Goal: Information Seeking & Learning: Check status

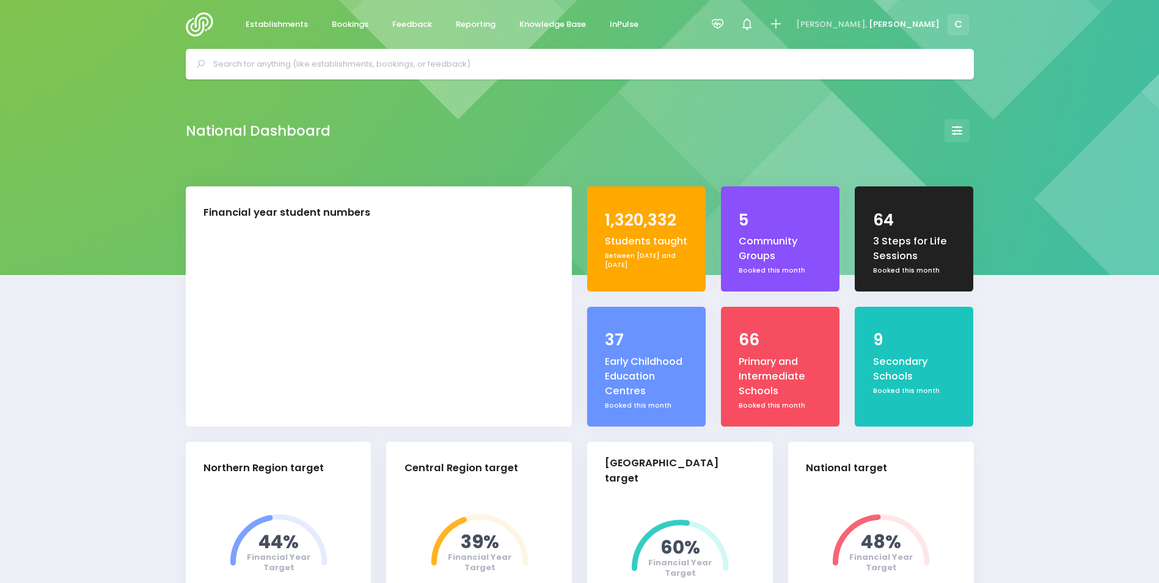
select select "5"
click at [351, 22] on span "Bookings" at bounding box center [350, 24] width 37 height 12
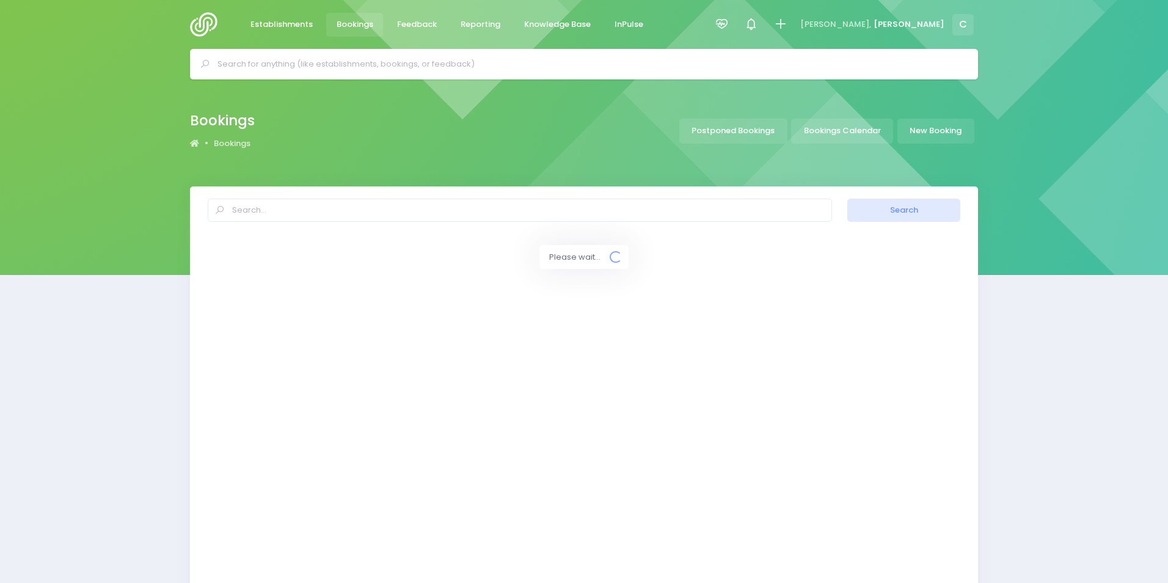
select select "20"
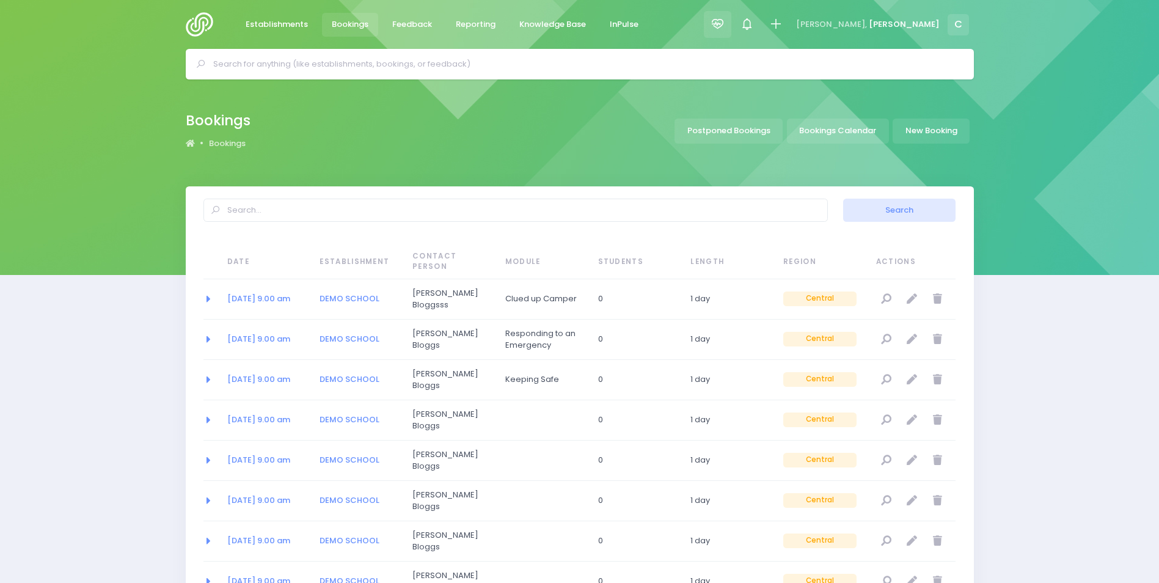
click at [724, 22] on icon at bounding box center [717, 24] width 14 height 14
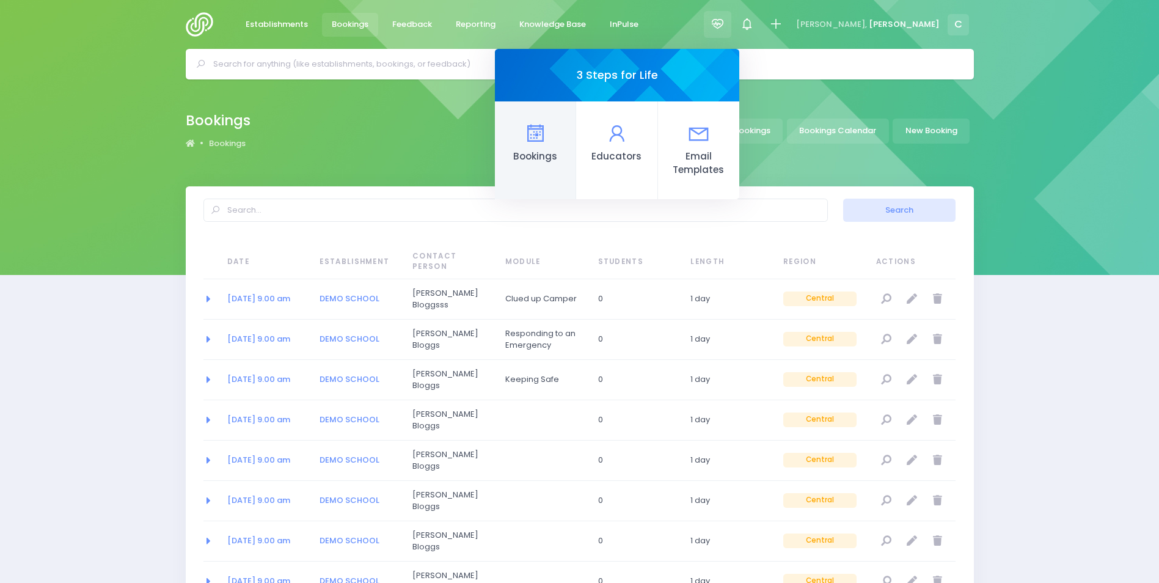
click at [576, 143] on link "Bookings" at bounding box center [535, 150] width 81 height 98
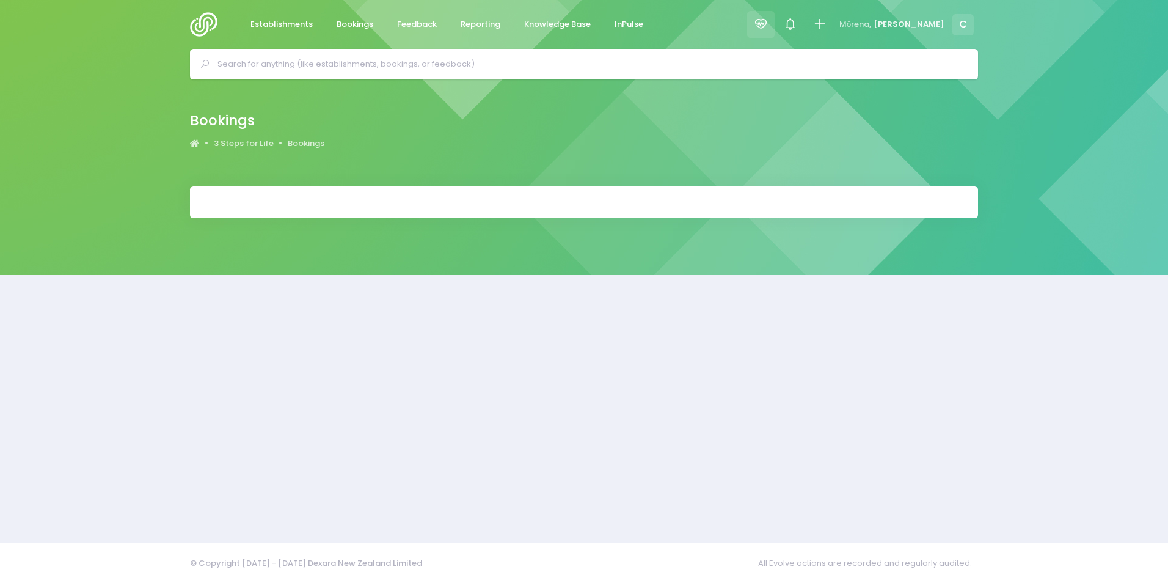
click at [768, 24] on icon at bounding box center [761, 24] width 14 height 14
click at [1092, 126] on div "Bookings 3 Steps for Life Bookings" at bounding box center [584, 132] width 1168 height 107
click at [768, 25] on icon at bounding box center [761, 24] width 14 height 14
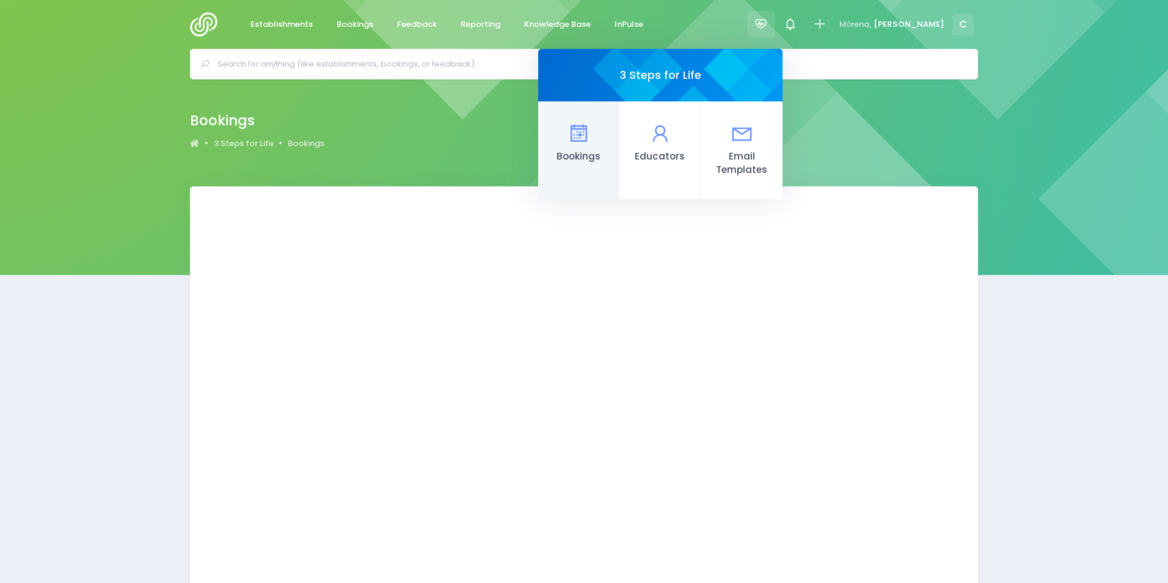
select select "20"
click at [591, 133] on icon at bounding box center [579, 134] width 24 height 24
select select "20"
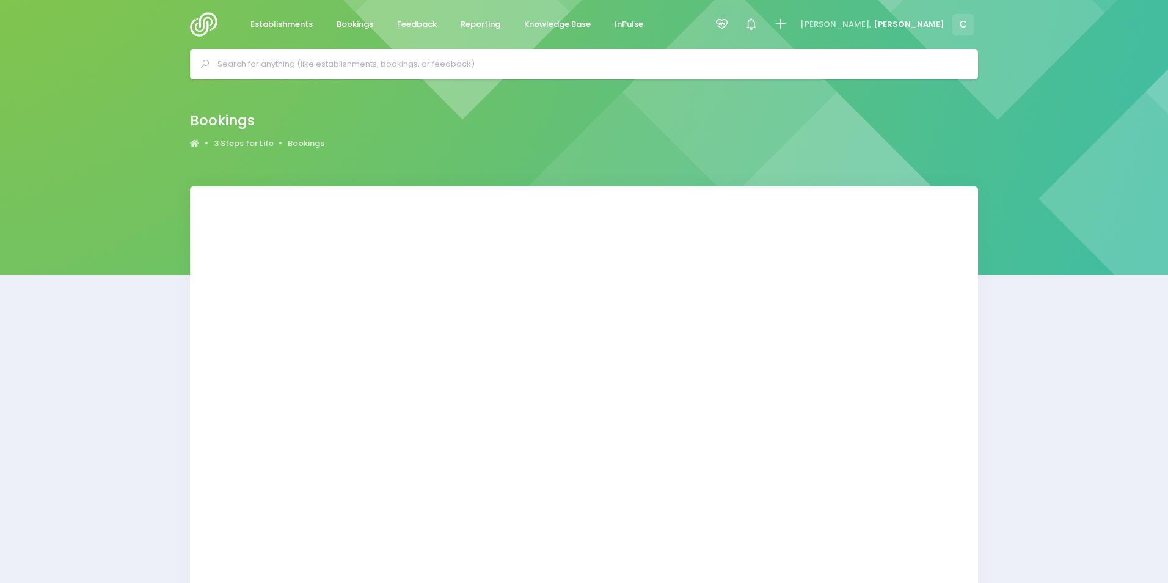
select select "20"
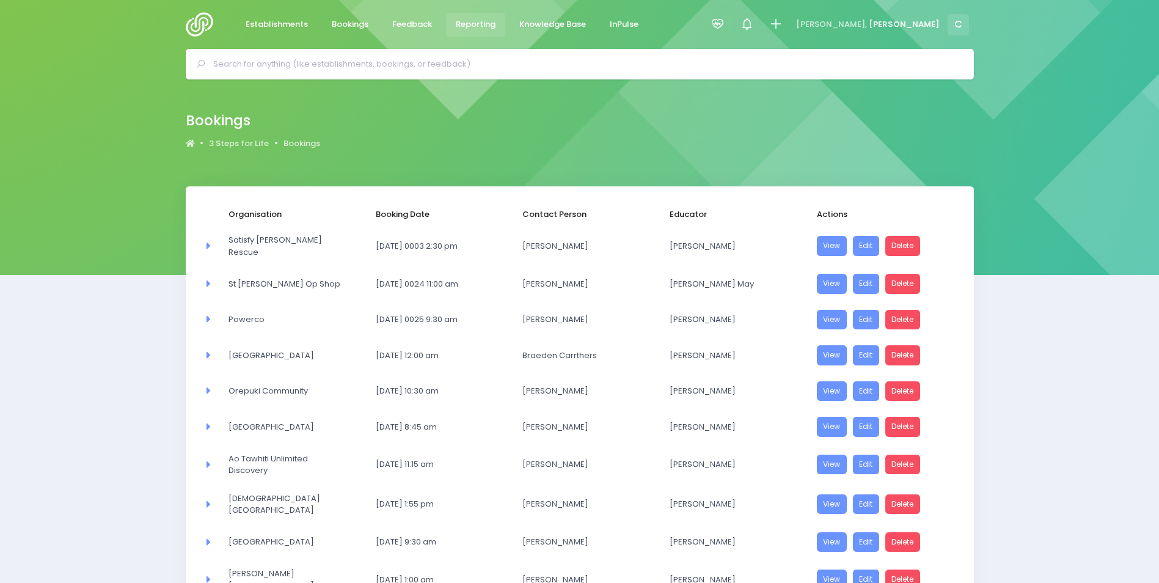
click at [473, 26] on span "Reporting" at bounding box center [476, 24] width 40 height 12
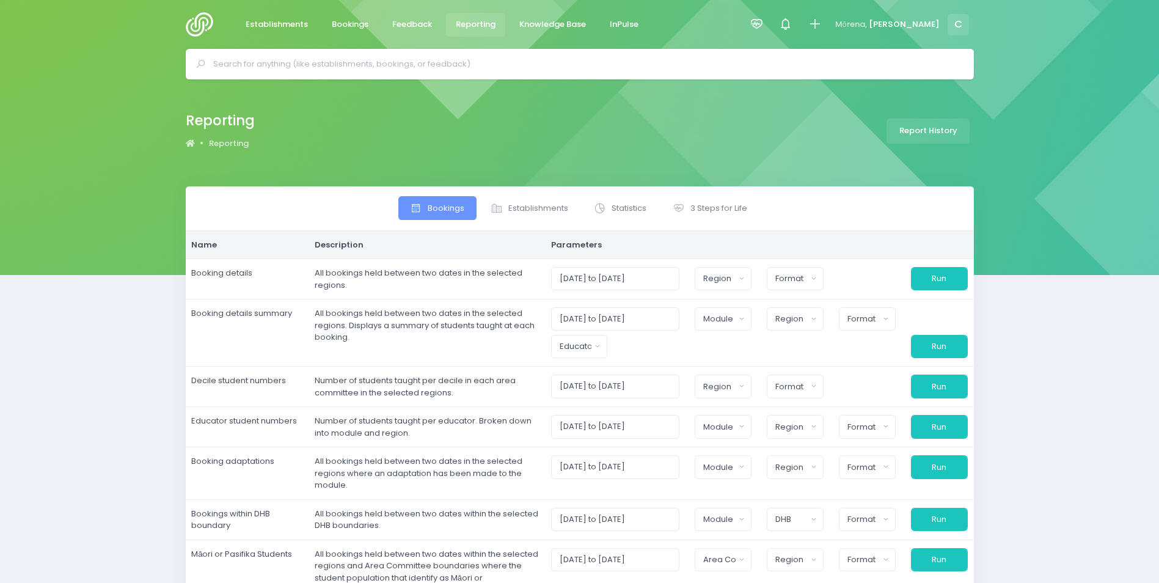
select select
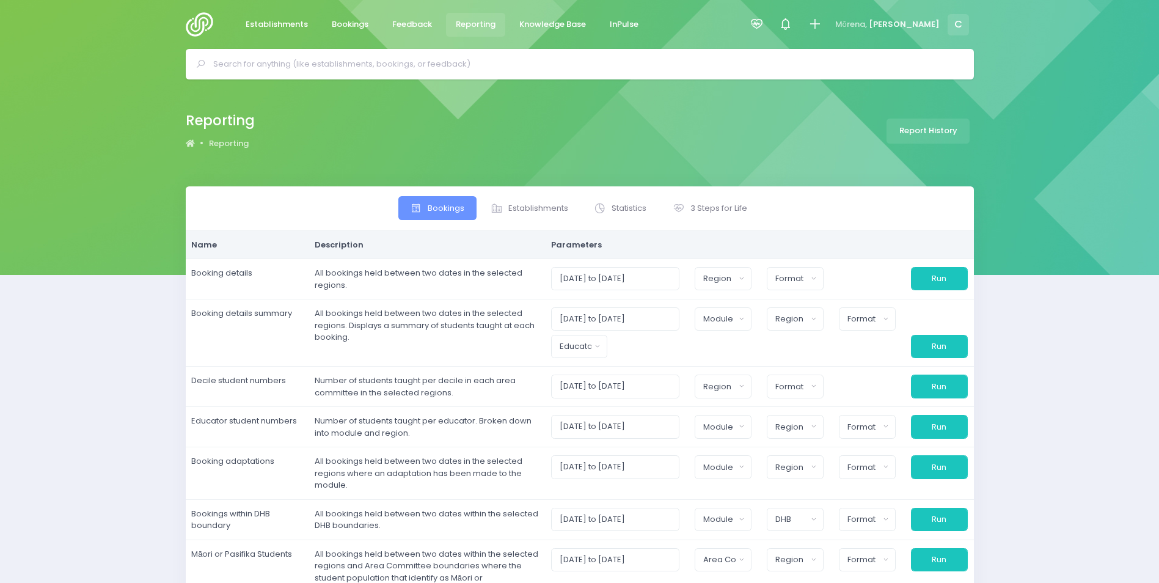
select select
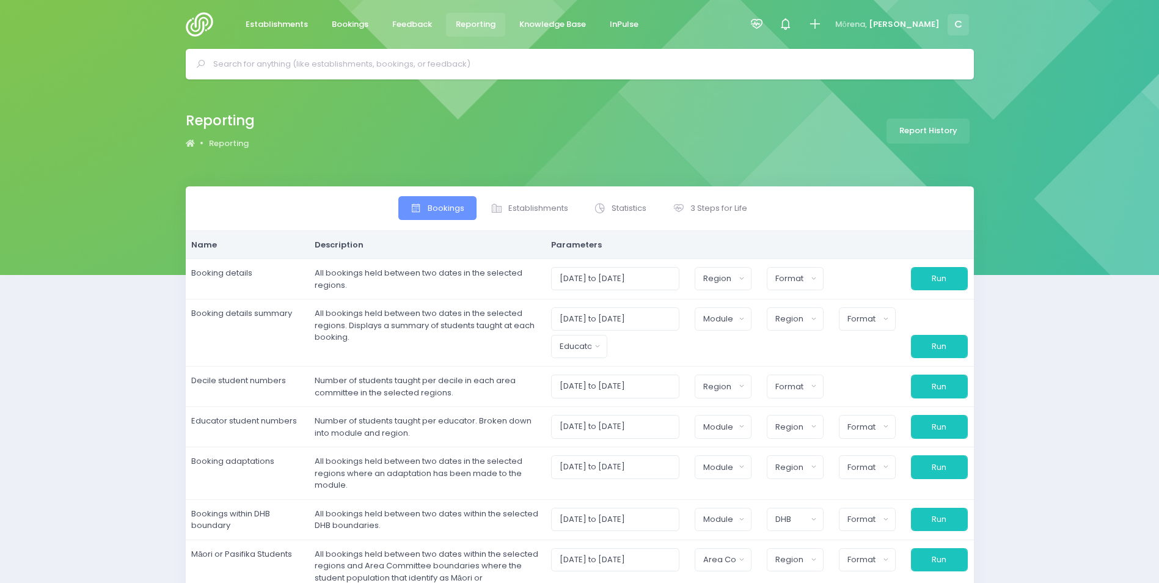
select select
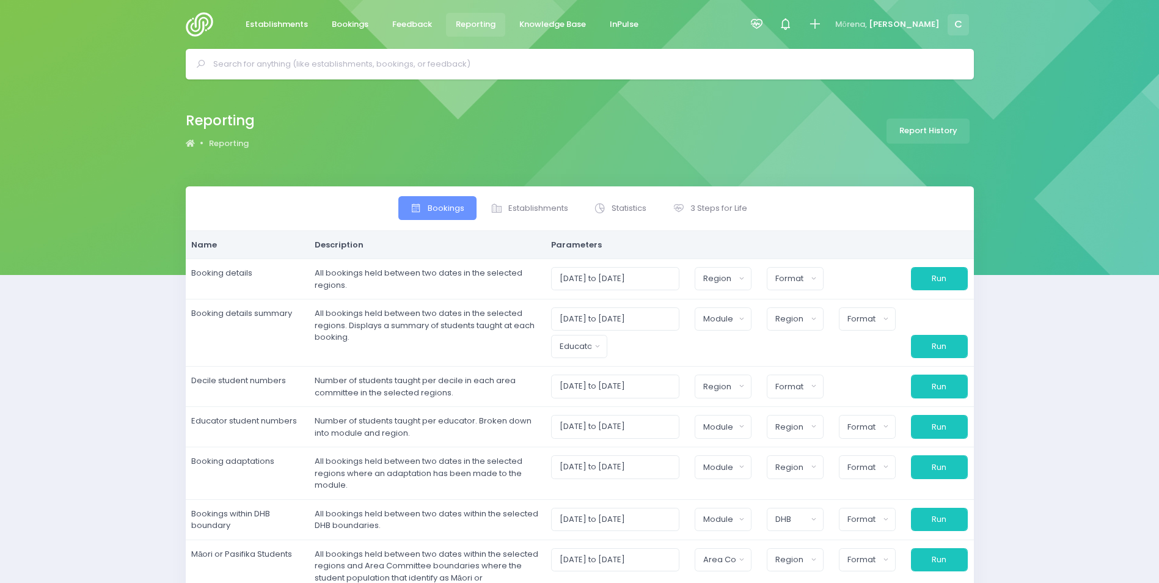
select select
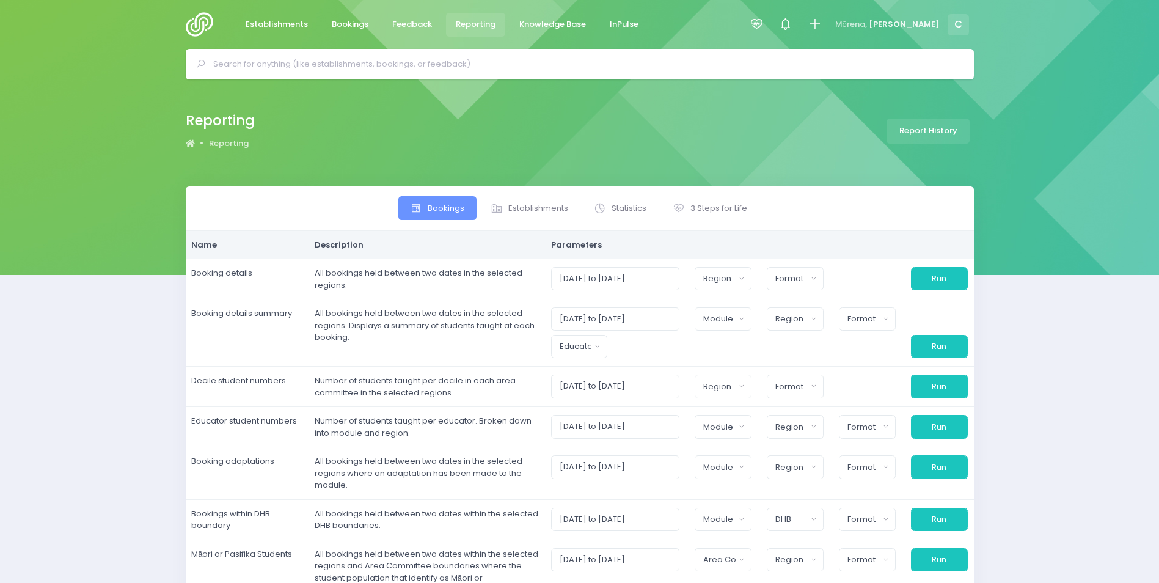
select select
click at [624, 205] on span "Statistics" at bounding box center [628, 208] width 35 height 12
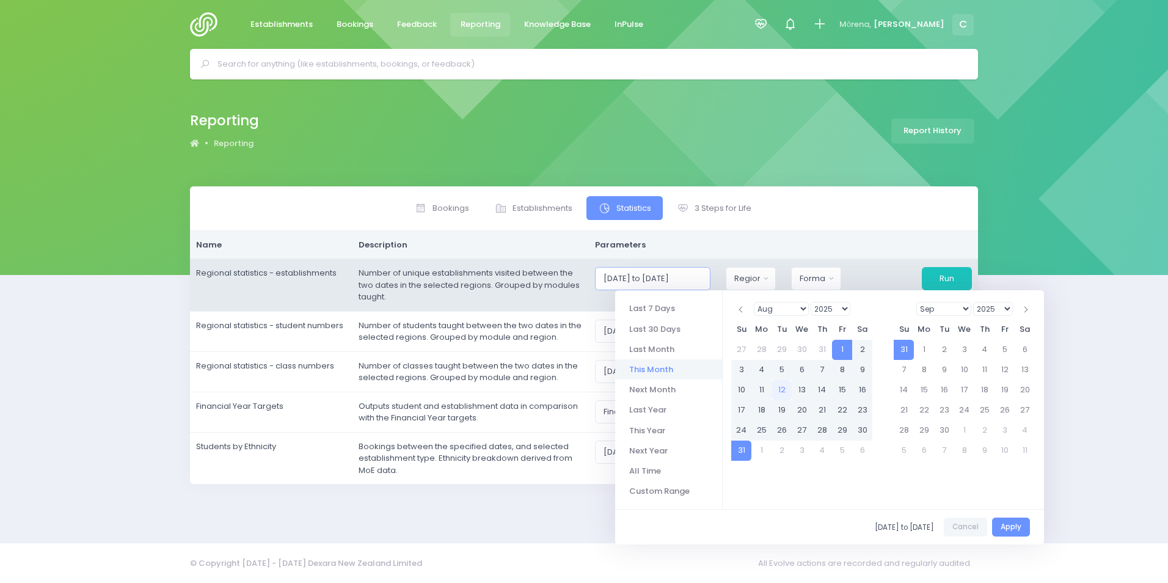
click at [680, 284] on input "01/08/2025 to 31/08/2025" at bounding box center [652, 278] width 115 height 23
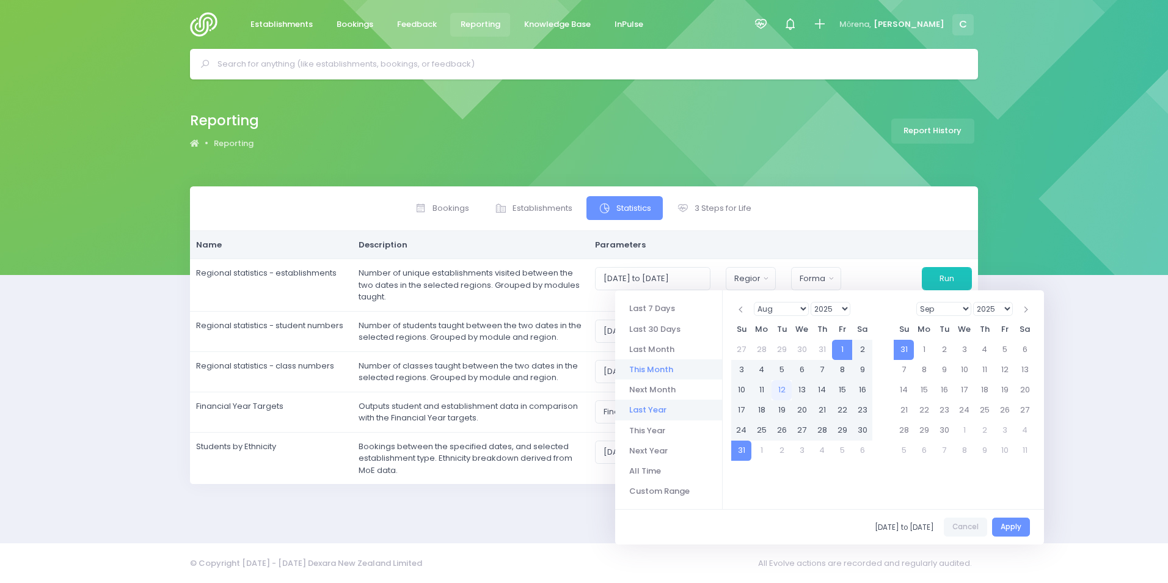
click at [645, 410] on li "Last Year" at bounding box center [668, 409] width 107 height 20
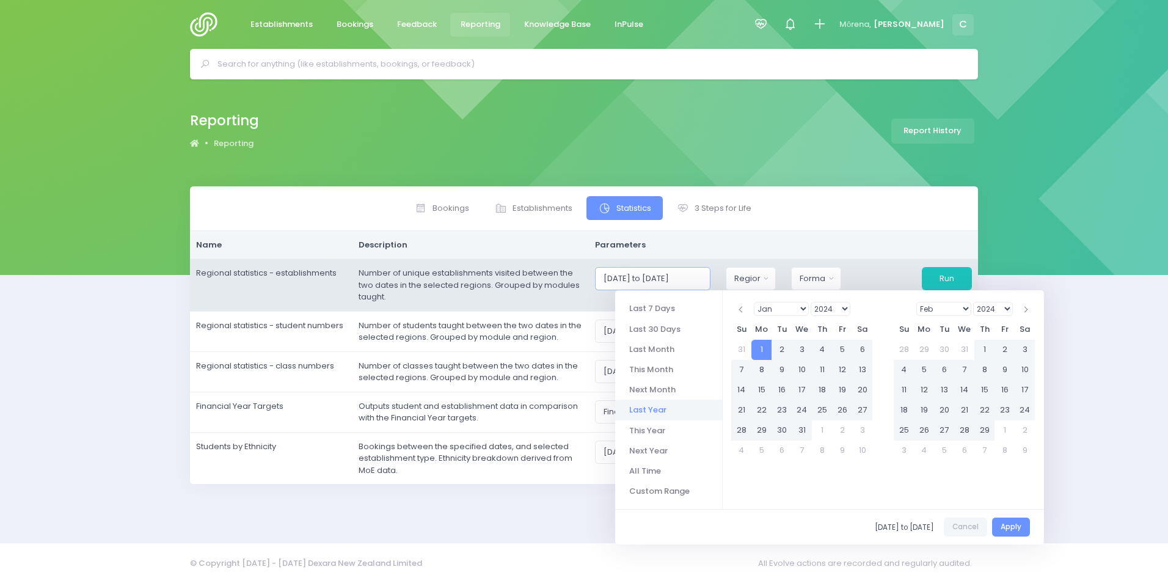
click at [688, 277] on input "01/01/2024 to 31/12/2024" at bounding box center [652, 278] width 115 height 23
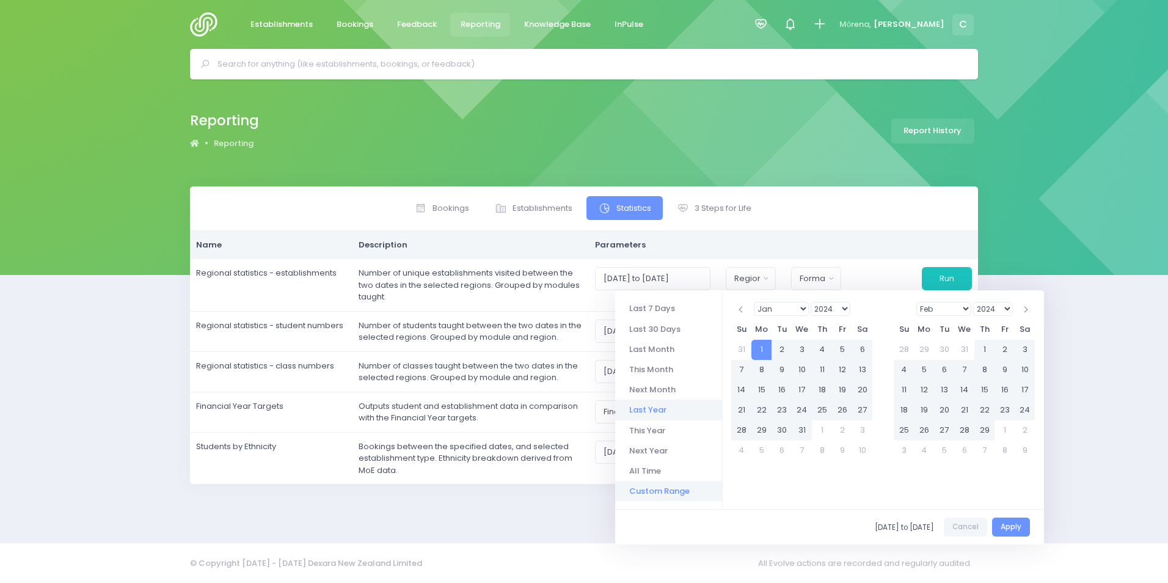
click at [672, 489] on li "Custom Range" at bounding box center [668, 491] width 107 height 20
click at [673, 489] on li "Custom Range" at bounding box center [668, 491] width 107 height 20
click at [802, 308] on select "Jan Feb Mar Apr May Jun Jul Aug Sep Oct Nov Dec" at bounding box center [782, 309] width 56 height 14
click at [754, 302] on select "Jan Feb Mar Apr May Jun Jul Aug Sep Oct Nov Dec" at bounding box center [782, 309] width 56 height 14
click at [846, 308] on select "1925 1926 1927 1928 1929 1930 1931 1932 1933 1934 1935 1936 1937 1938 1939 1940…" at bounding box center [830, 309] width 40 height 14
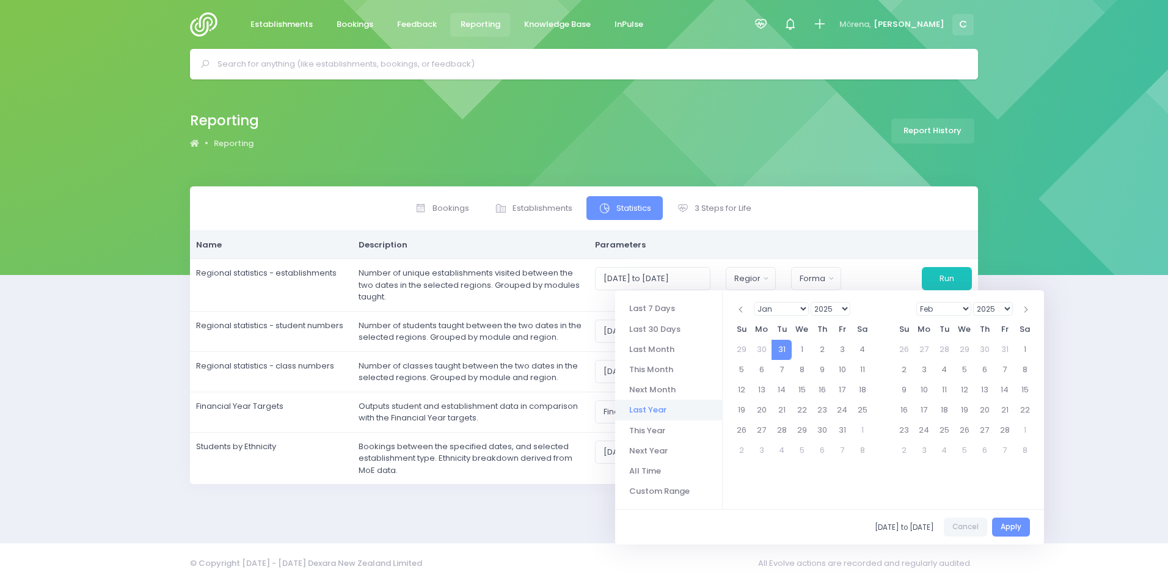
click at [905, 473] on div "Last 7 Days Last 30 Days Last Month This Month Next Month Last Year This Year N…" at bounding box center [829, 417] width 429 height 254
click at [829, 493] on div "Last 7 Days Last 30 Days Last Month This Month Next Month Last Year This Year N…" at bounding box center [829, 417] width 429 height 254
click at [966, 308] on select "Jan Feb Mar Apr May Jun Jul Aug Sep Oct Nov Dec" at bounding box center [944, 309] width 56 height 14
click at [740, 309] on span at bounding box center [741, 310] width 6 height 6
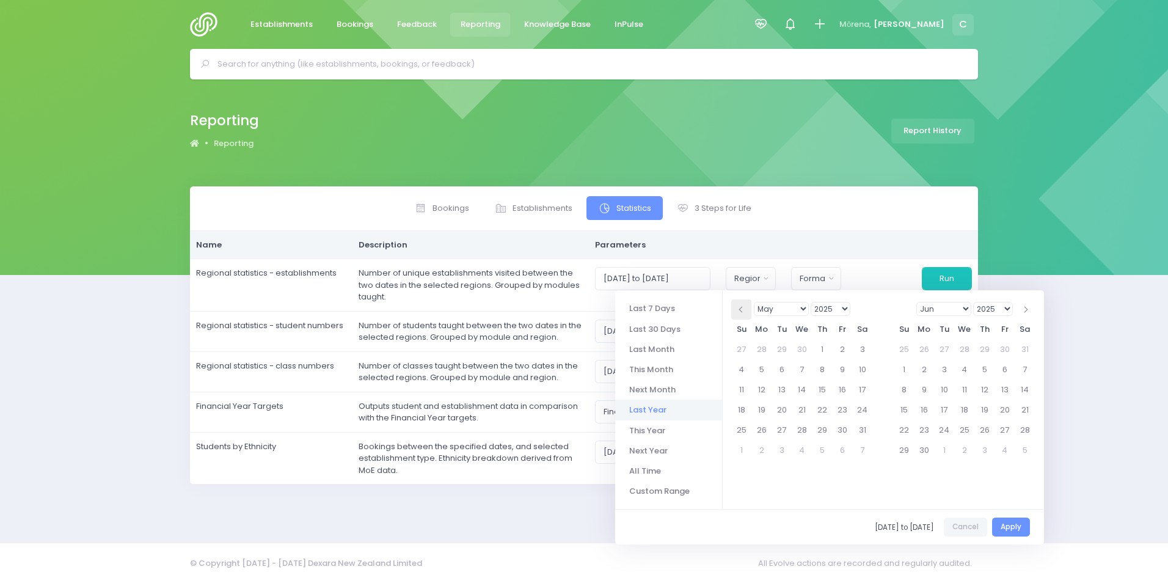
click at [742, 309] on span at bounding box center [741, 310] width 6 height 6
click at [742, 308] on span at bounding box center [741, 310] width 6 height 6
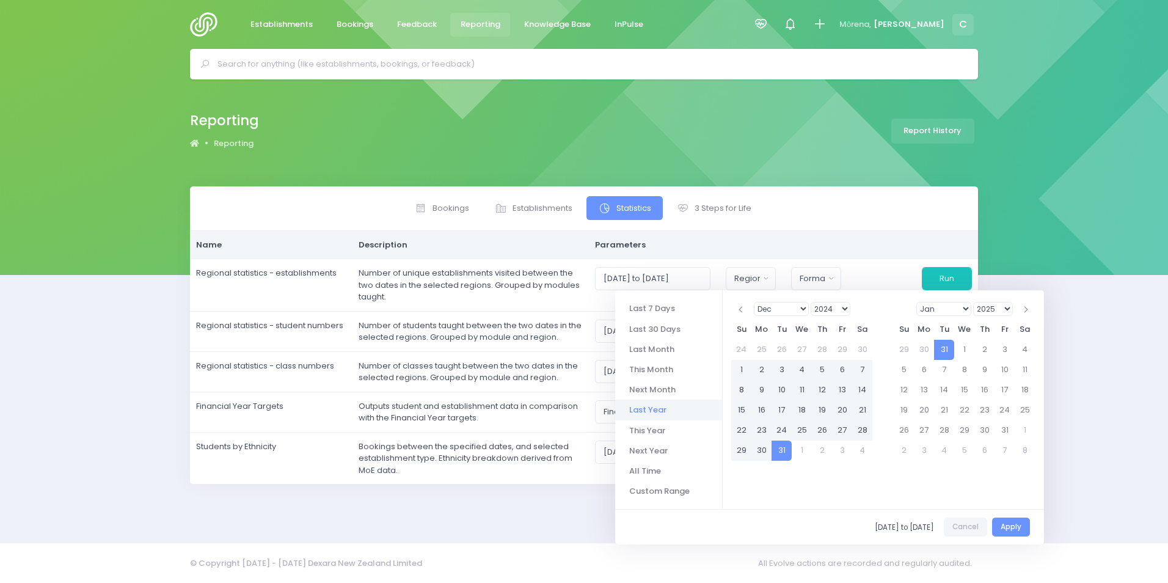
click at [742, 308] on span at bounding box center [741, 310] width 6 height 6
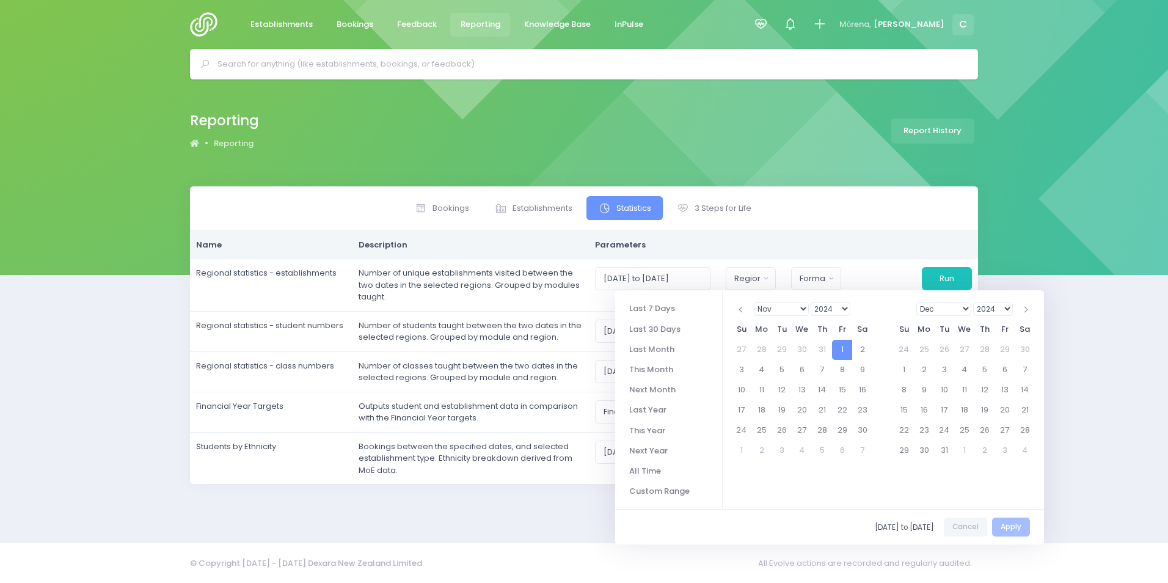
click at [804, 308] on select "Jan Feb Mar Apr May Jun Jul Aug Sep Oct Nov Dec" at bounding box center [782, 309] width 56 height 14
click at [842, 308] on select "1925 1926 1927 1928 1929 1930 1931 1932 1933 1934 1935 1936 1937 1938 1939 1940…" at bounding box center [830, 309] width 40 height 14
click at [872, 308] on th at bounding box center [862, 309] width 20 height 20
click at [667, 487] on li "Custom Range" at bounding box center [668, 491] width 107 height 20
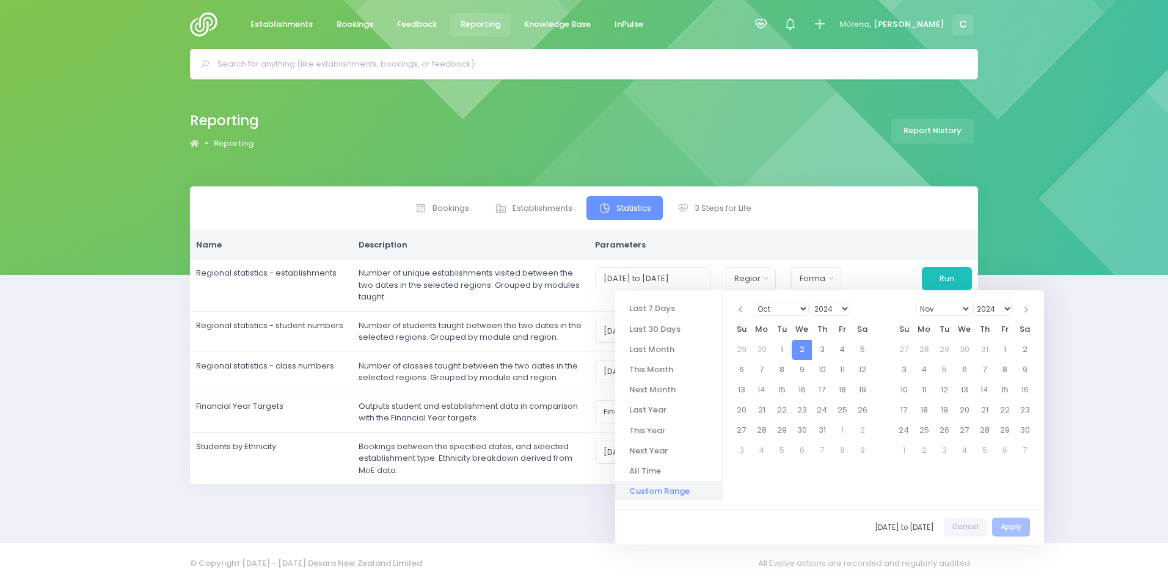
click at [666, 492] on li "Custom Range" at bounding box center [668, 491] width 107 height 20
click at [805, 307] on select "Jan Feb Mar Apr May Jun Jul Aug Sep Oct Nov Dec" at bounding box center [782, 309] width 56 height 14
click at [659, 489] on li "Custom Range" at bounding box center [668, 491] width 107 height 20
click at [802, 306] on select "Jan Feb Mar Apr May Jun Jul Aug Sep Oct Nov Dec" at bounding box center [782, 309] width 56 height 14
click at [663, 489] on li "Custom Range" at bounding box center [668, 491] width 107 height 20
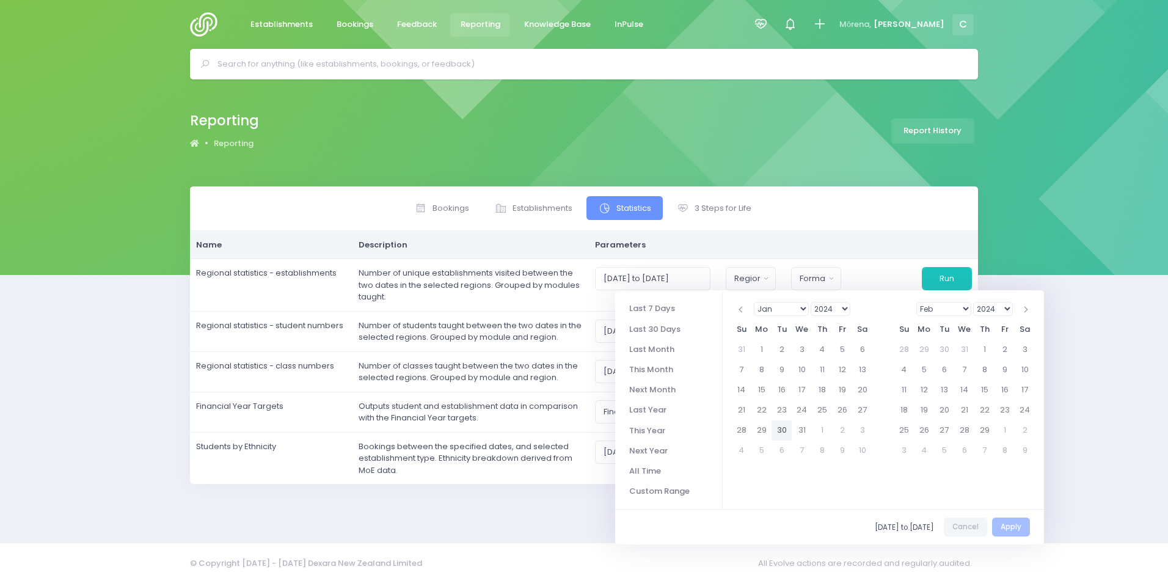
click at [796, 495] on div "Last 7 Days Last 30 Days Last Month This Month Next Month Last Year This Year N…" at bounding box center [829, 417] width 429 height 254
click at [845, 307] on select "1925 1926 1927 1928 1929 1930 1931 1932 1933 1934 1935 1936 1937 1938 1939 1940…" at bounding box center [830, 309] width 40 height 14
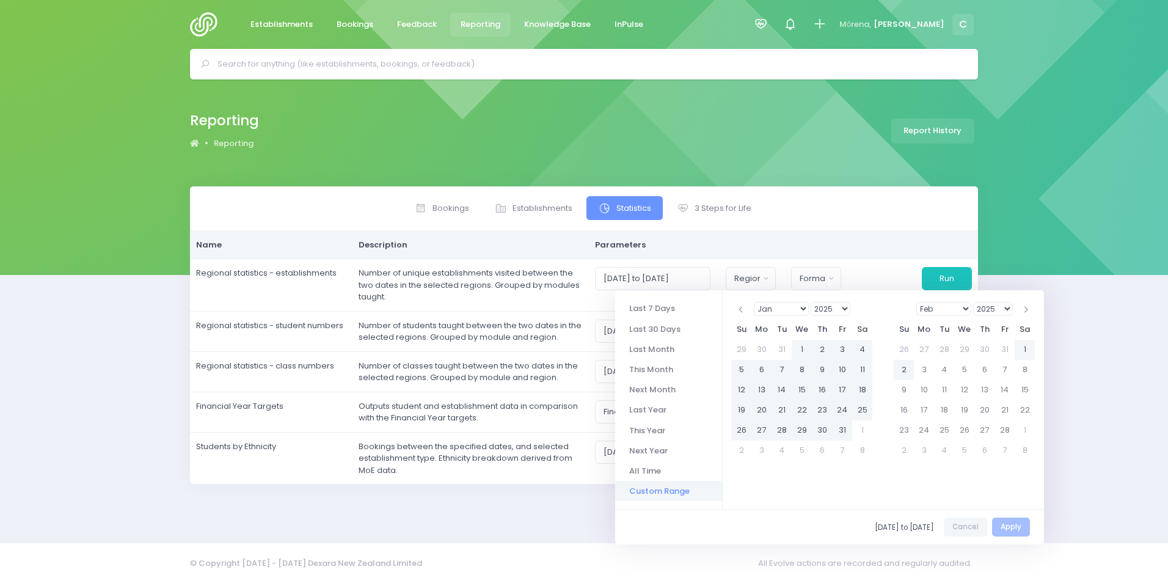
click at [661, 492] on li "Custom Range" at bounding box center [668, 491] width 107 height 20
click at [662, 492] on li "Custom Range" at bounding box center [668, 491] width 107 height 20
drag, startPoint x: 662, startPoint y: 492, endPoint x: 644, endPoint y: 489, distance: 18.5
click at [644, 489] on li "Custom Range" at bounding box center [668, 491] width 107 height 20
click at [780, 487] on div "Last 7 Days Last 30 Days Last Month This Month Next Month Last Year This Year N…" at bounding box center [829, 417] width 429 height 254
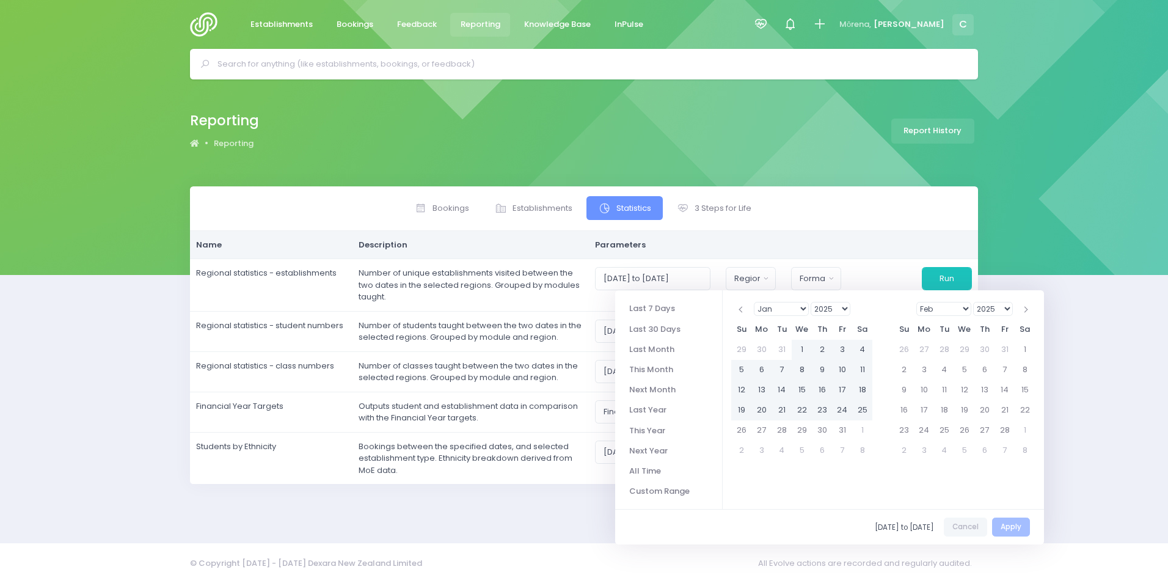
click at [825, 478] on div "Last 7 Days Last 30 Days Last Month This Month Next Month Last Year This Year N…" at bounding box center [829, 417] width 429 height 254
click at [908, 479] on div "Last 7 Days Last 30 Days Last Month This Month Next Month Last Year This Year N…" at bounding box center [829, 417] width 429 height 254
drag, startPoint x: 708, startPoint y: 481, endPoint x: 858, endPoint y: 432, distance: 156.8
click at [712, 481] on li "Custom Range" at bounding box center [668, 491] width 107 height 20
click at [1027, 308] on th at bounding box center [1024, 309] width 20 height 20
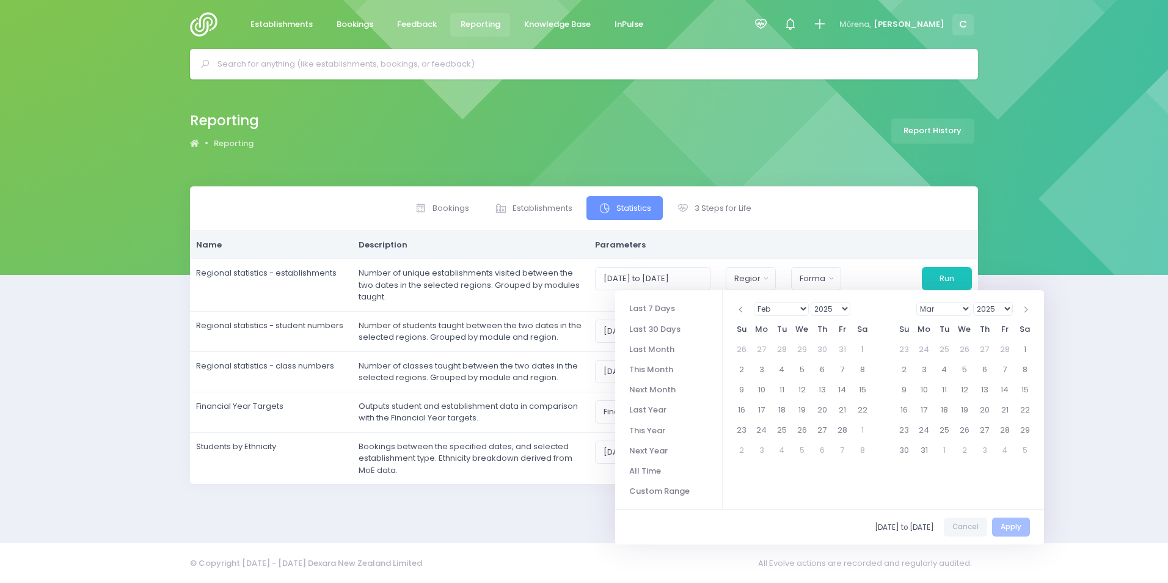
click at [1027, 308] on th at bounding box center [1024, 309] width 20 height 20
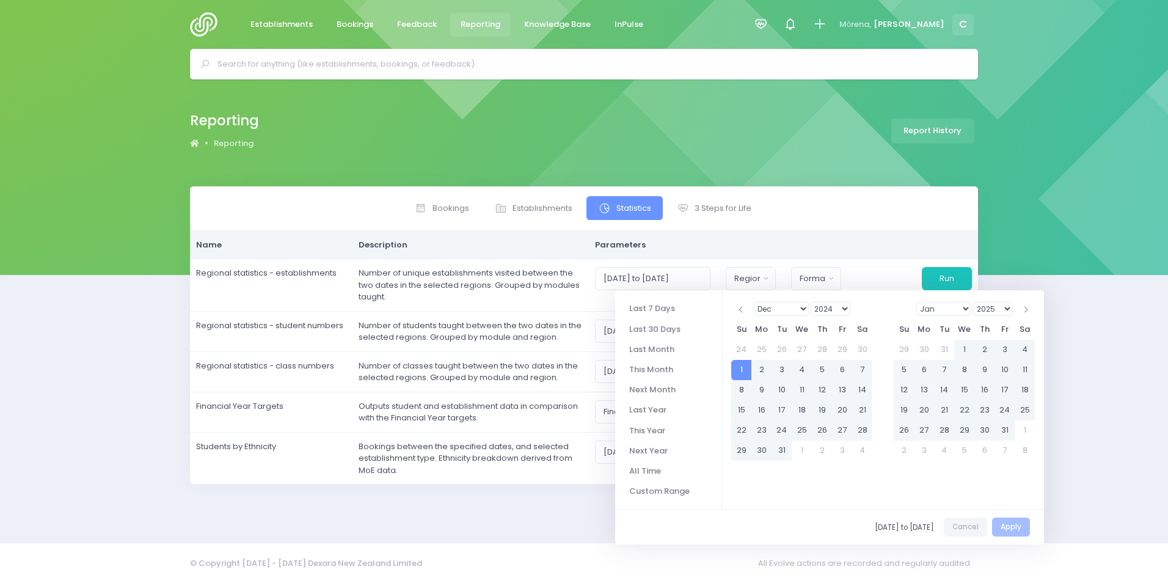
drag, startPoint x: 884, startPoint y: 465, endPoint x: 870, endPoint y: 461, distance: 14.9
click at [882, 465] on div "Jan Feb Mar Apr May Jun Jul Aug Sep Oct Nov Dec 1925 1926 1927 1928 1929 1930 1…" at bounding box center [804, 379] width 163 height 179
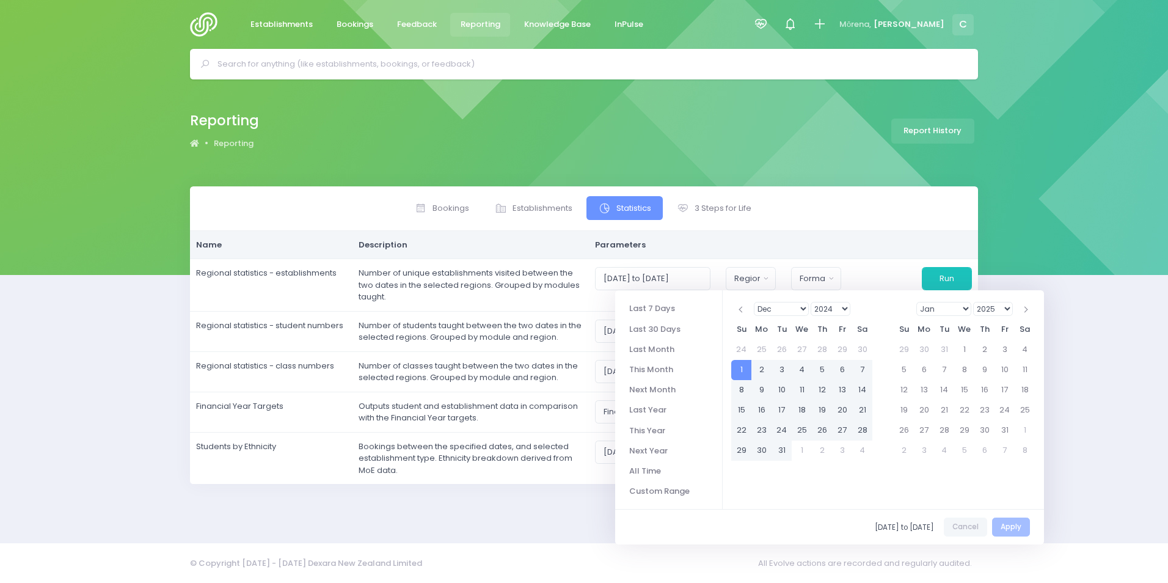
click at [789, 475] on div "Last 7 Days Last 30 Days Last Month This Month Next Month Last Year This Year N…" at bounding box center [829, 417] width 429 height 254
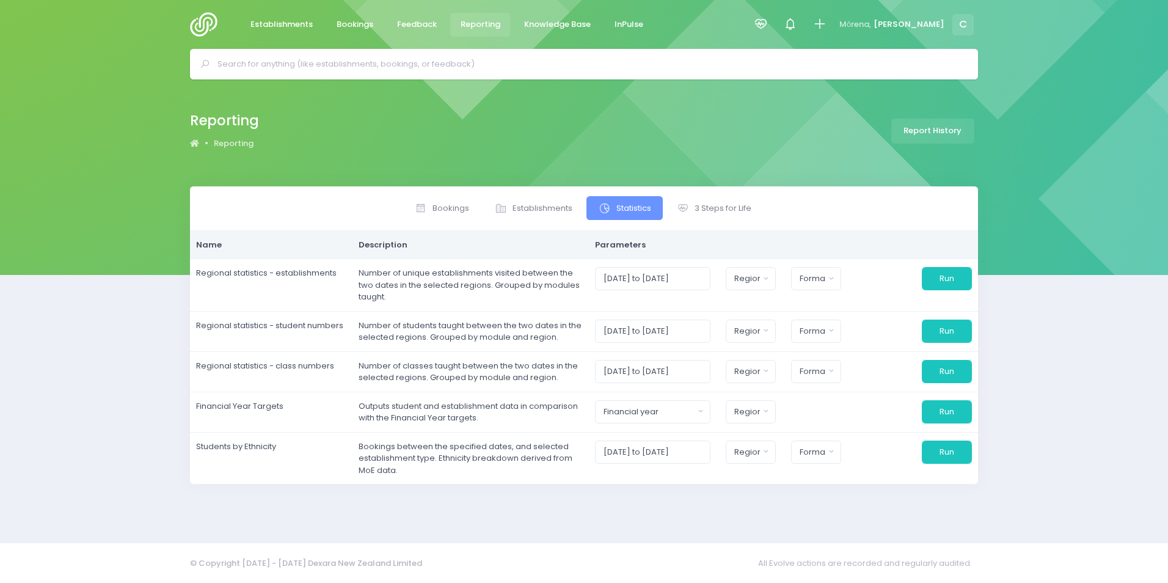
click at [1077, 434] on div "Bookings Establishments Statistics" at bounding box center [584, 356] width 1168 height 341
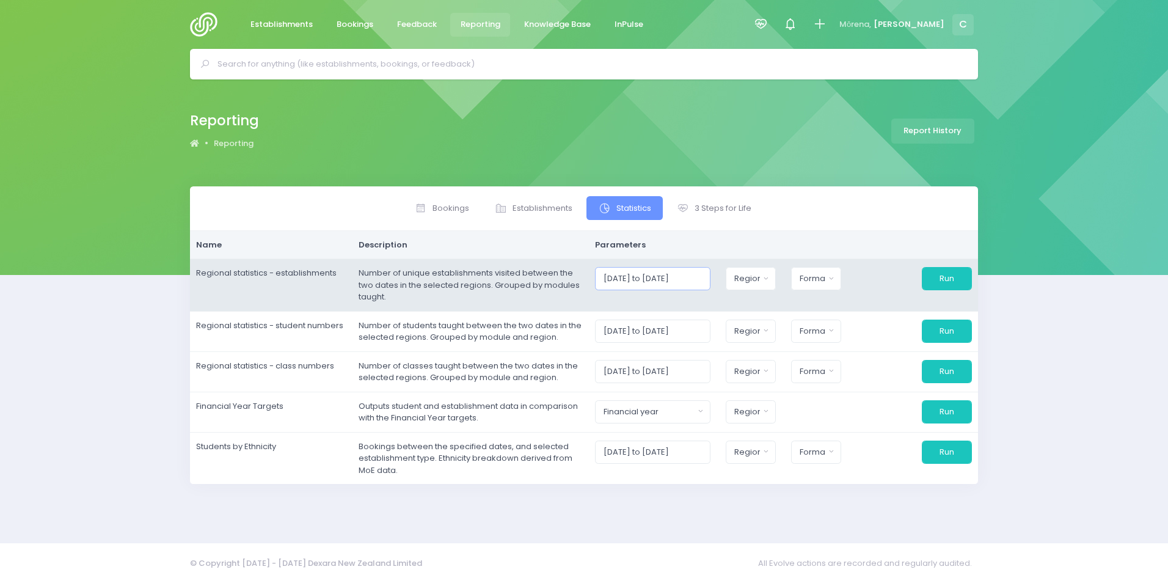
click at [644, 282] on input "01/01/2024 to 31/12/2024" at bounding box center [652, 278] width 115 height 23
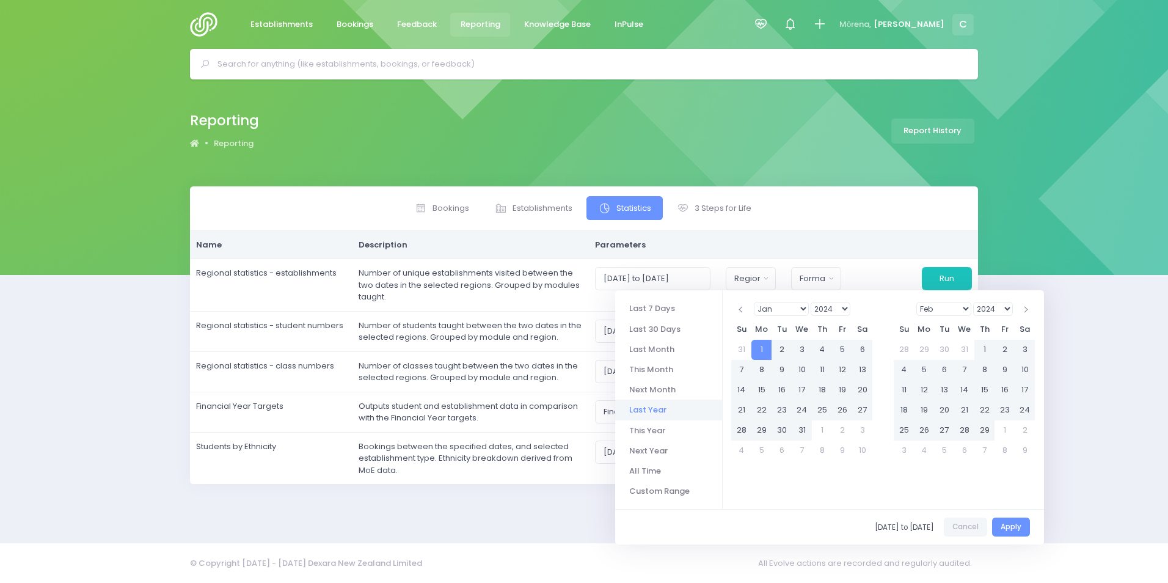
click at [646, 409] on li "Last Year" at bounding box center [668, 409] width 107 height 20
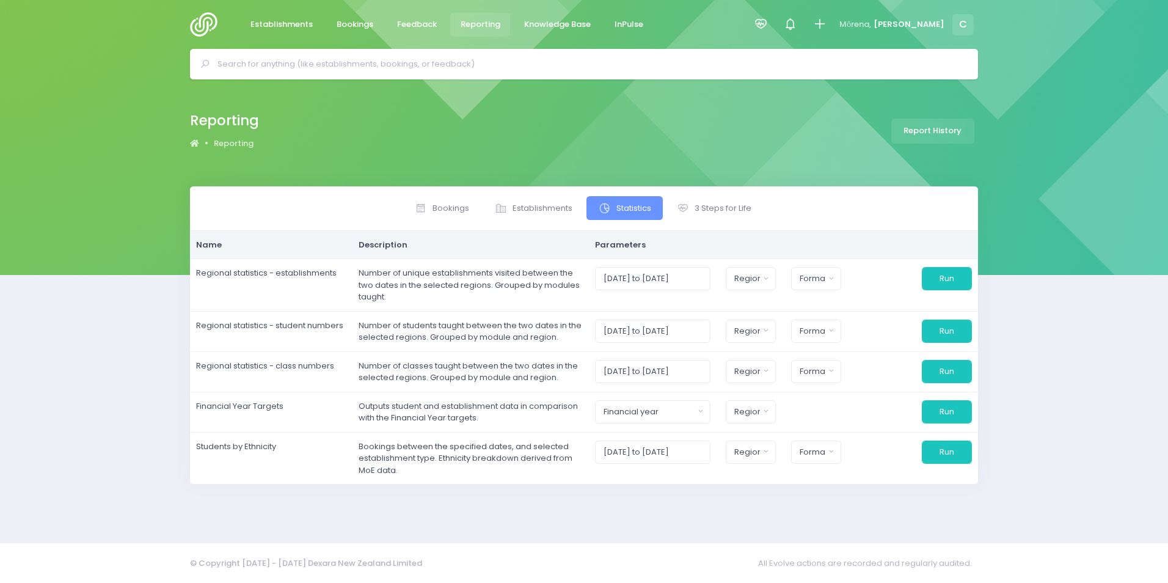
click at [801, 495] on div "Bookings Establishments Statistics 3 Steps for Life Name" at bounding box center [584, 356] width 818 height 341
click at [702, 510] on div "Bookings Establishments Statistics 3 Steps for Life Name" at bounding box center [584, 356] width 818 height 341
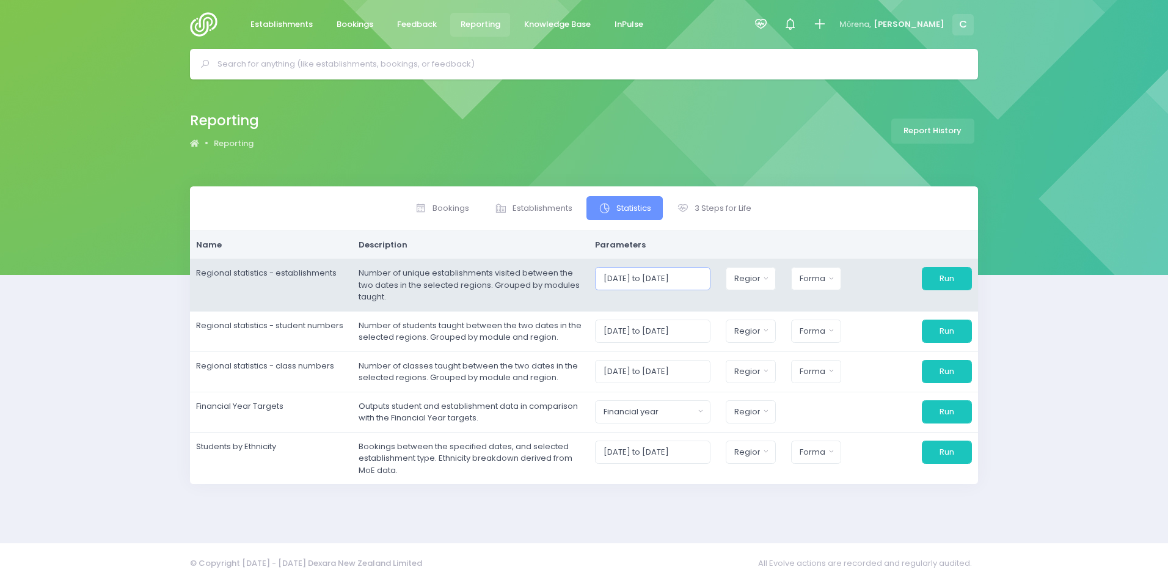
click at [635, 284] on input "01/01/2024 to 31/12/2024" at bounding box center [652, 278] width 115 height 23
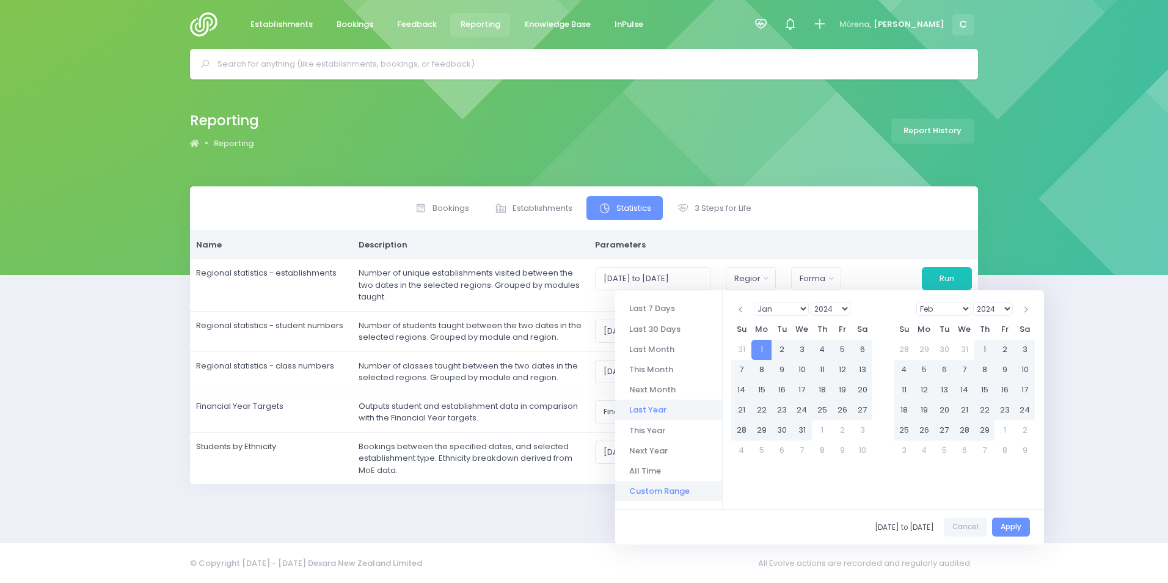
click at [655, 489] on li "Custom Range" at bounding box center [668, 491] width 107 height 20
click at [663, 410] on li "Last Year" at bounding box center [668, 409] width 107 height 20
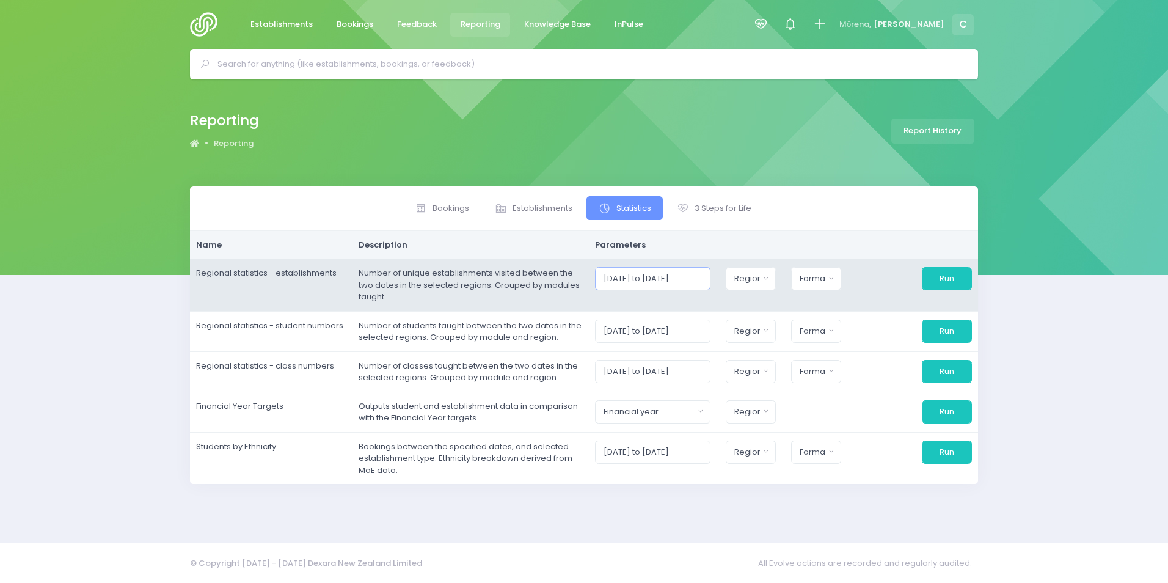
click at [679, 274] on input "01/01/2024 to 31/12/2024" at bounding box center [652, 278] width 115 height 23
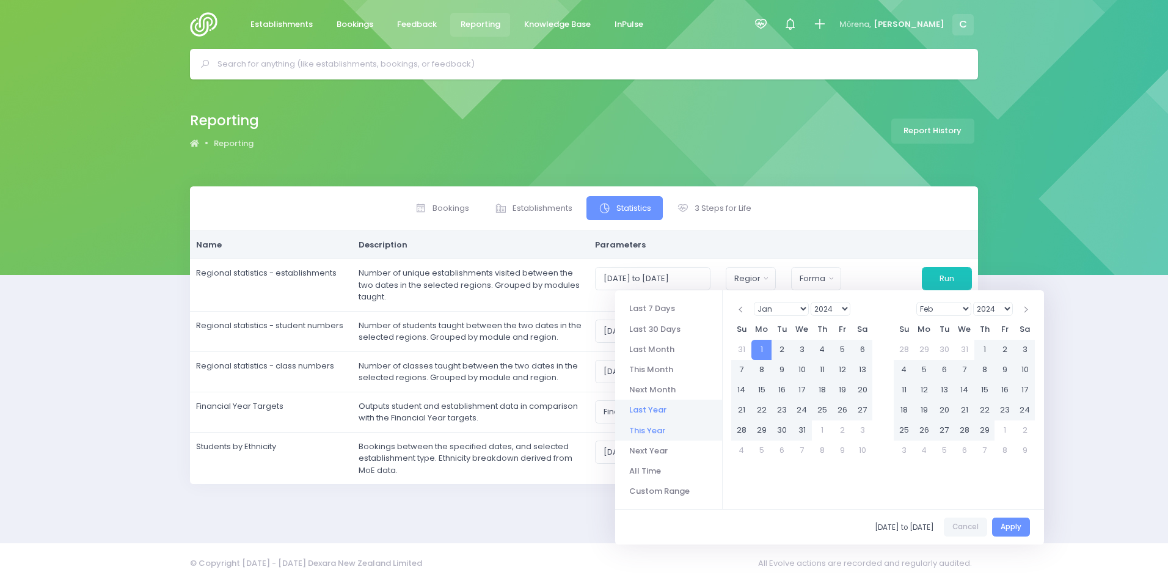
click at [644, 430] on li "This Year" at bounding box center [668, 430] width 107 height 20
type input "01/01/2025 to 31/12/2025"
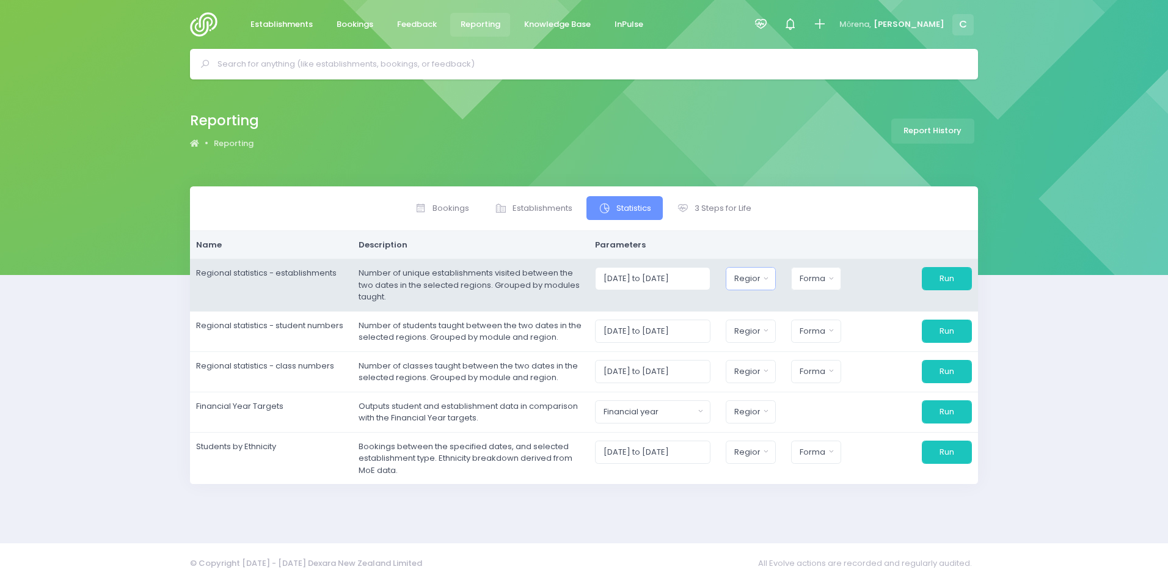
click at [760, 277] on div "Region" at bounding box center [747, 278] width 26 height 12
click at [789, 336] on span "Northern Region" at bounding box center [778, 339] width 86 height 12
select select "Northern"
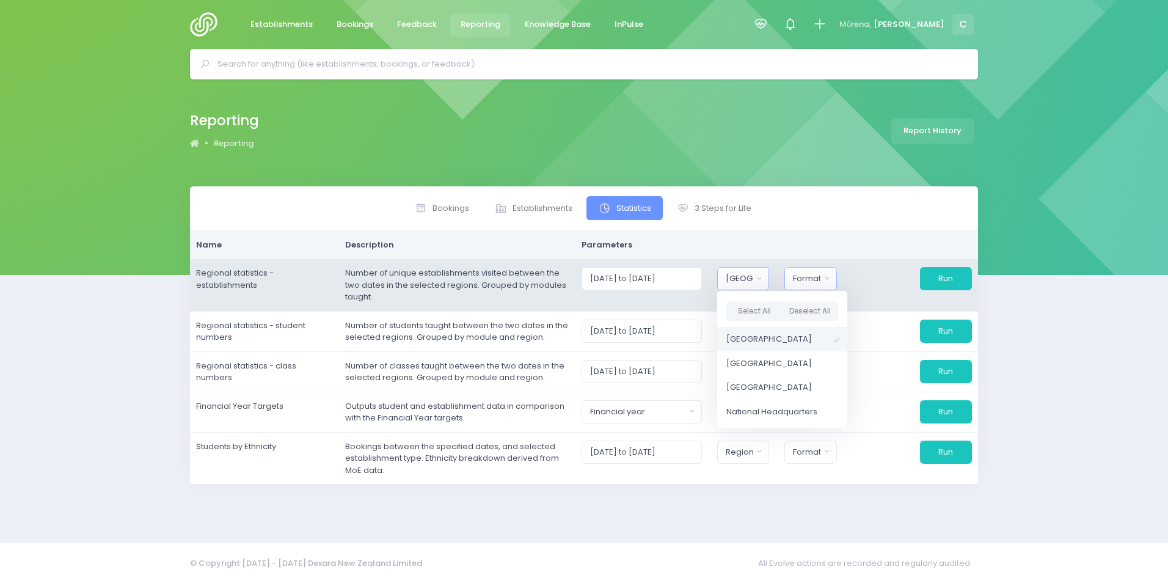
click at [820, 279] on div "Format" at bounding box center [806, 278] width 27 height 12
click at [837, 330] on span "Excel Spreadsheet" at bounding box center [830, 331] width 75 height 12
select select "excel"
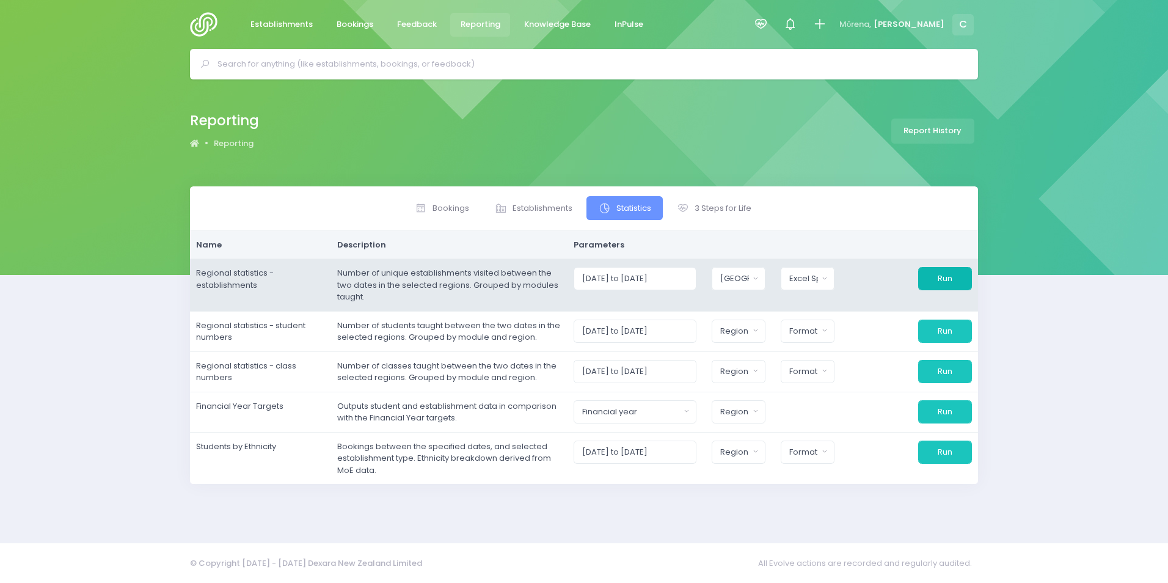
click at [933, 277] on button "Run" at bounding box center [945, 278] width 54 height 23
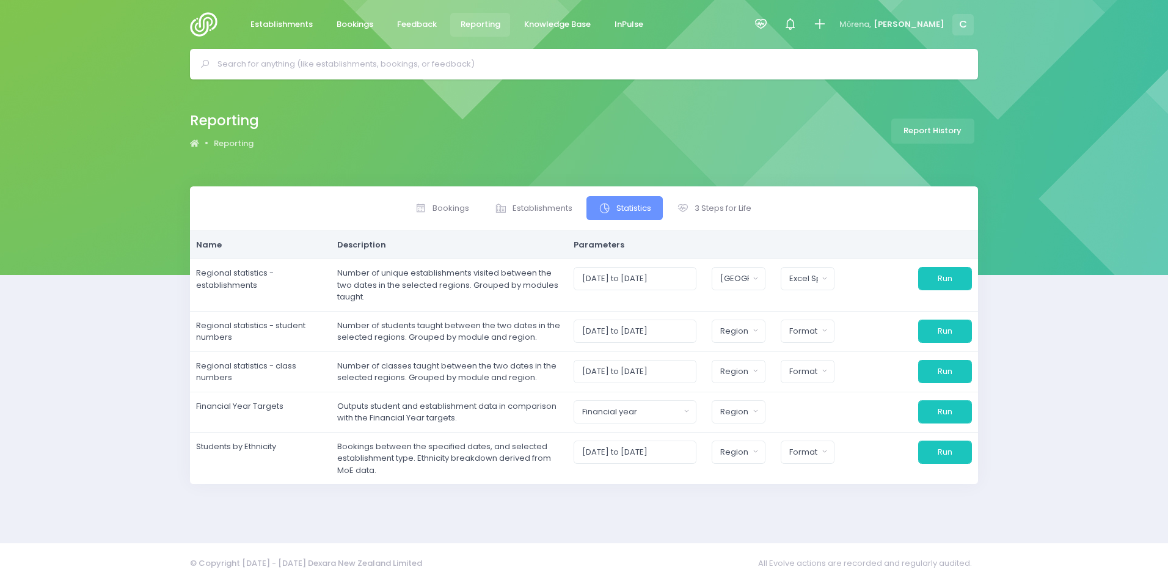
click at [1129, 396] on div "Bookings Establishments Statistics" at bounding box center [584, 356] width 1168 height 341
click at [478, 23] on span "Reporting" at bounding box center [481, 24] width 40 height 12
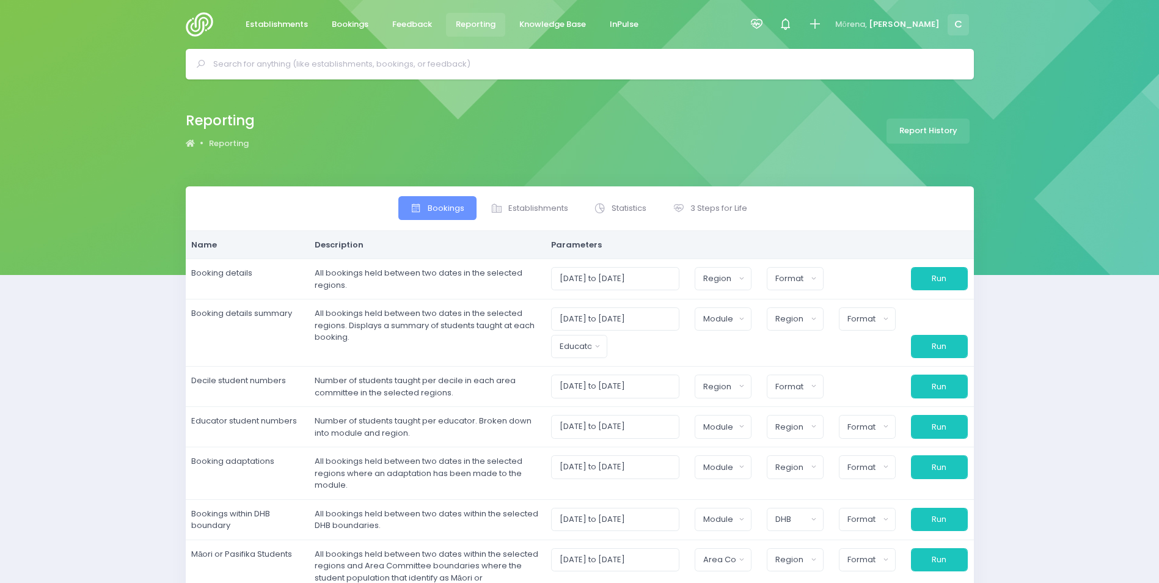
select select
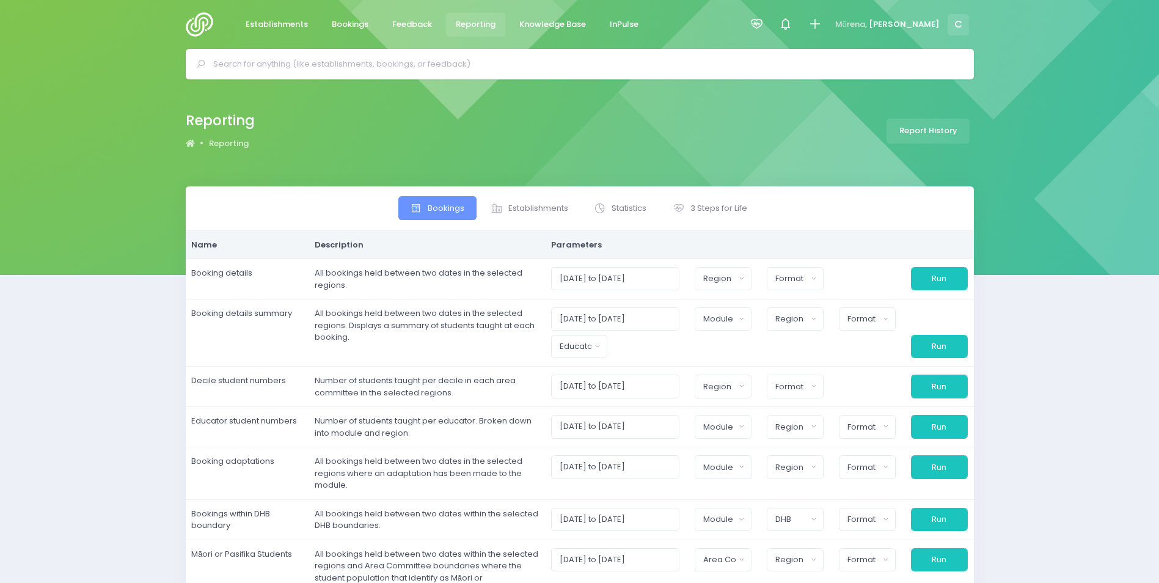
select select
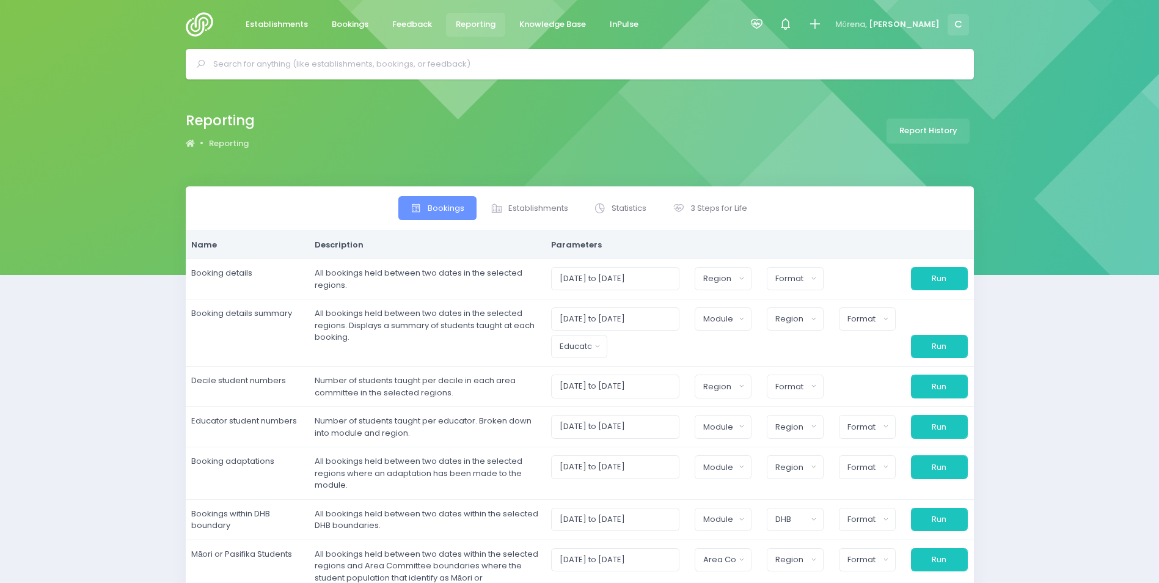
select select
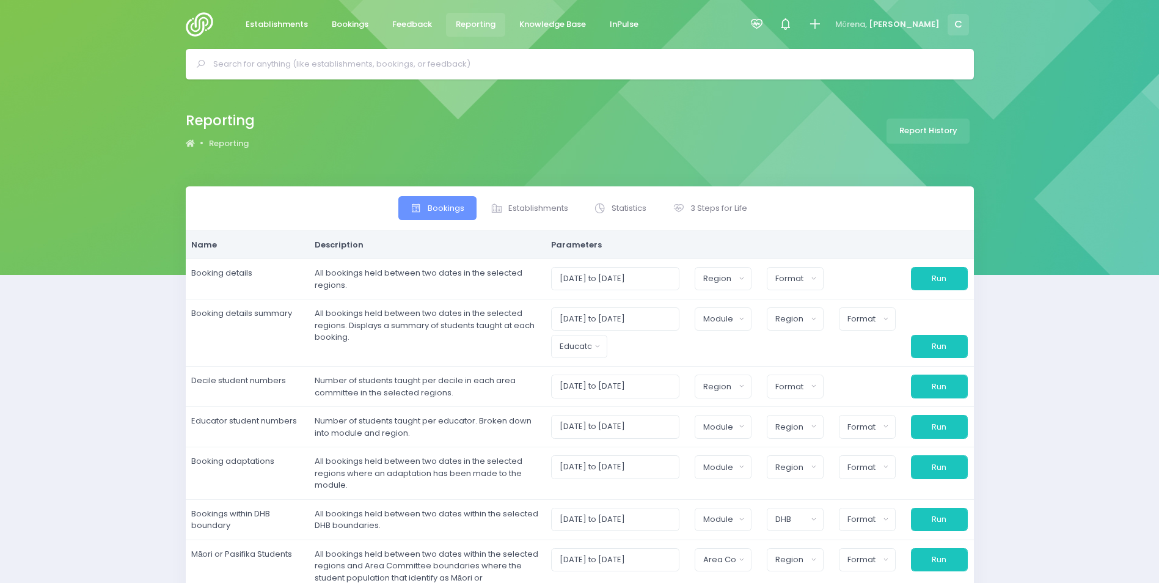
select select
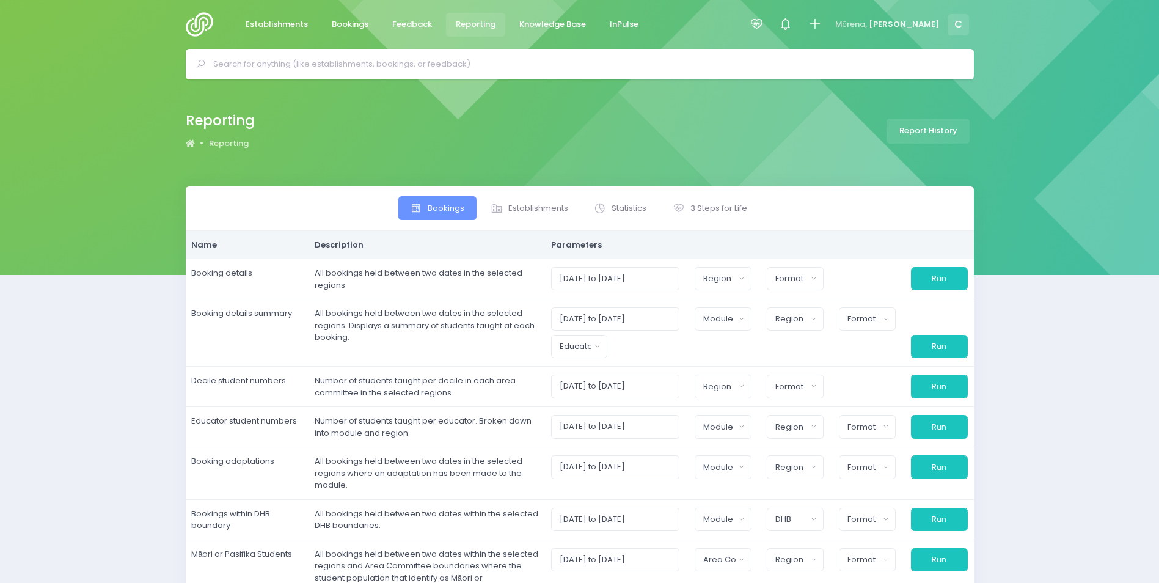
select select
click at [624, 211] on span "Statistics" at bounding box center [628, 208] width 35 height 12
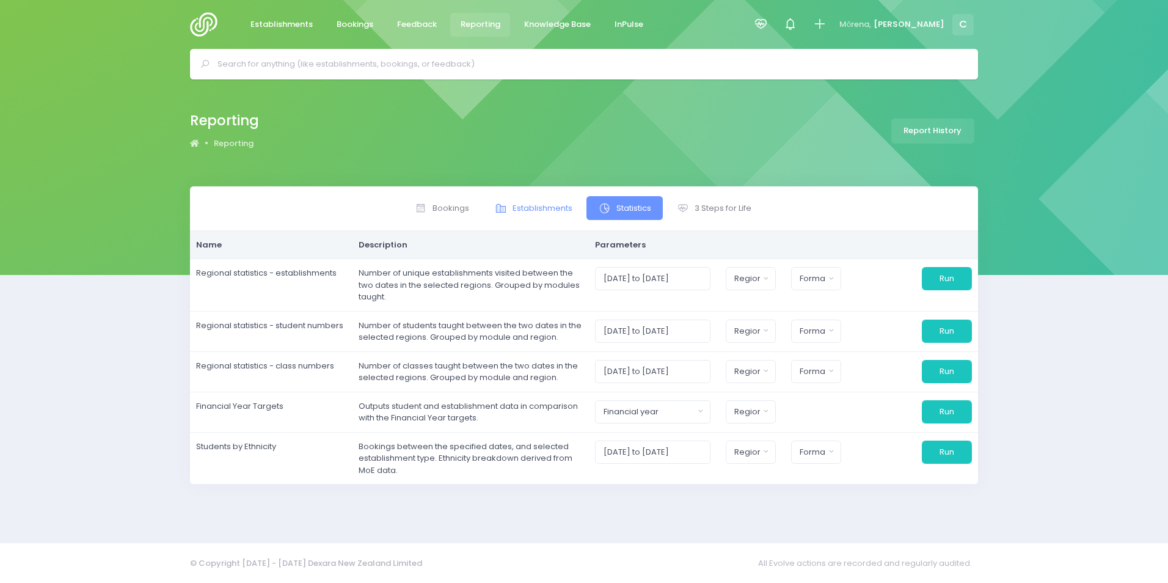
click at [543, 205] on span "Establishments" at bounding box center [542, 208] width 60 height 12
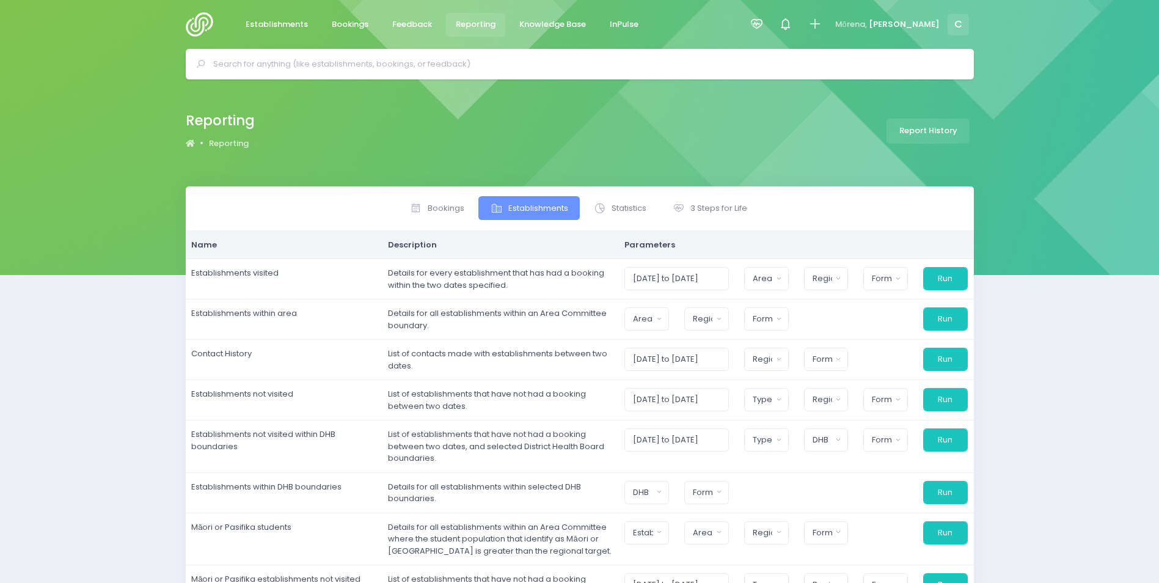
click at [543, 205] on span "Establishments" at bounding box center [538, 208] width 60 height 12
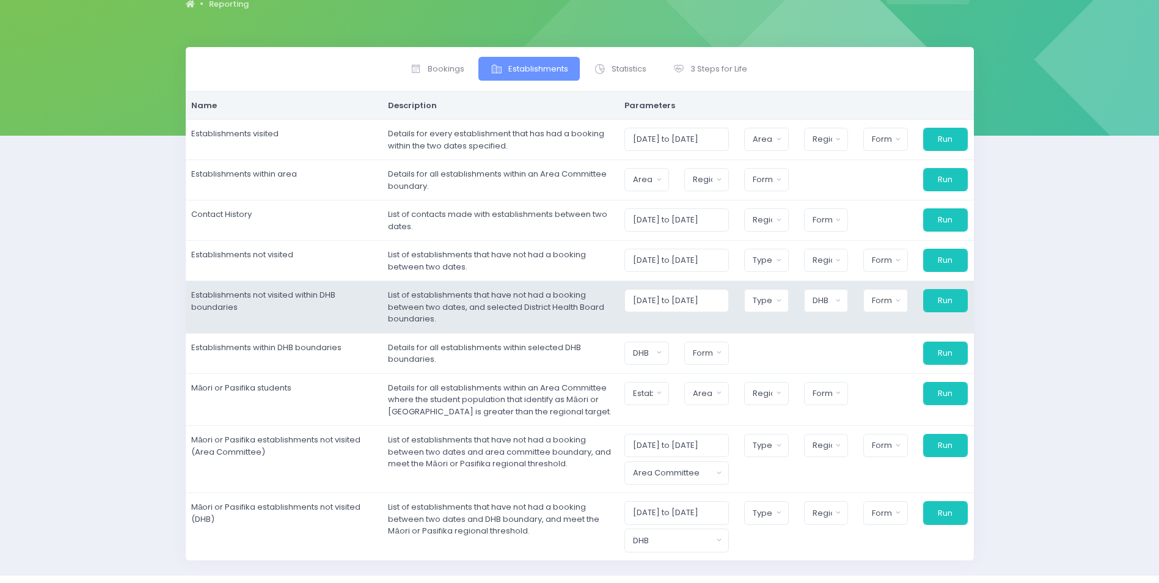
scroll to position [111, 0]
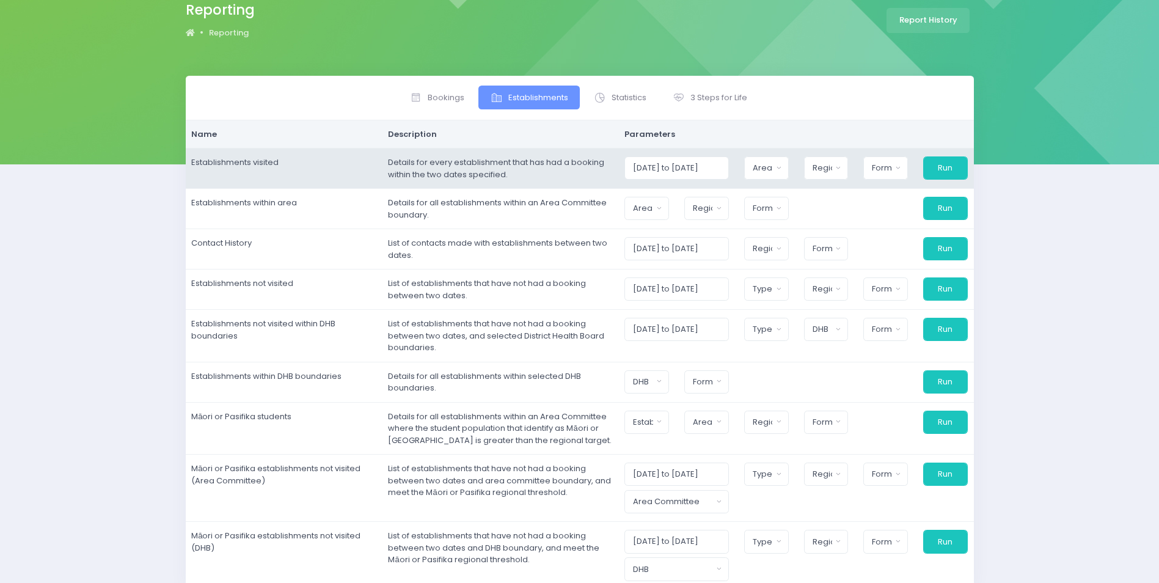
click at [338, 169] on td "Establishments visited" at bounding box center [284, 168] width 197 height 40
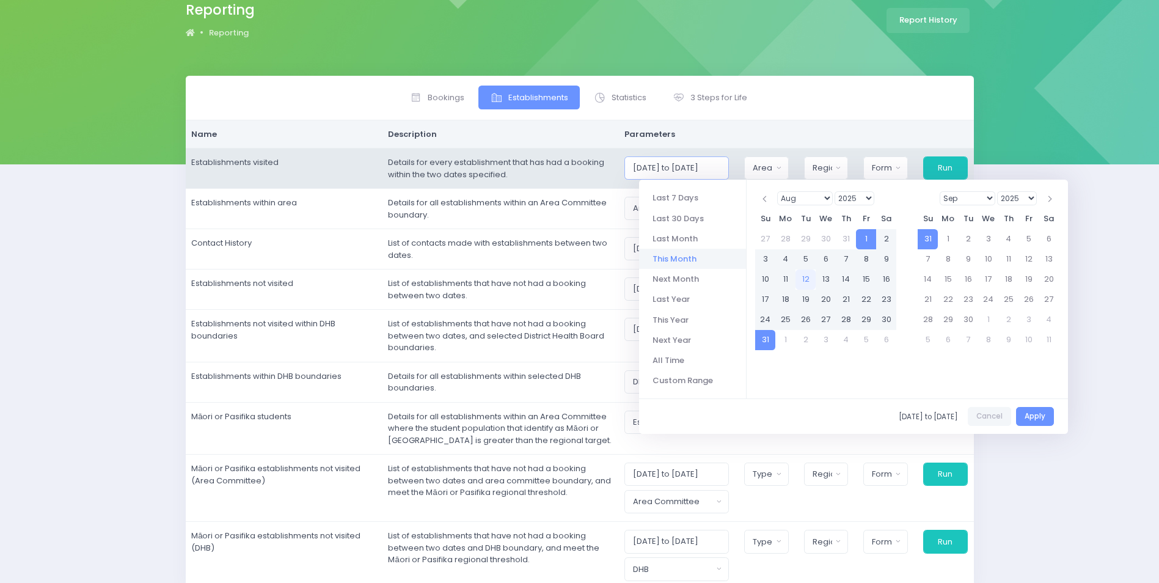
click at [672, 168] on input "01/08/2025 to 31/08/2025" at bounding box center [676, 167] width 104 height 23
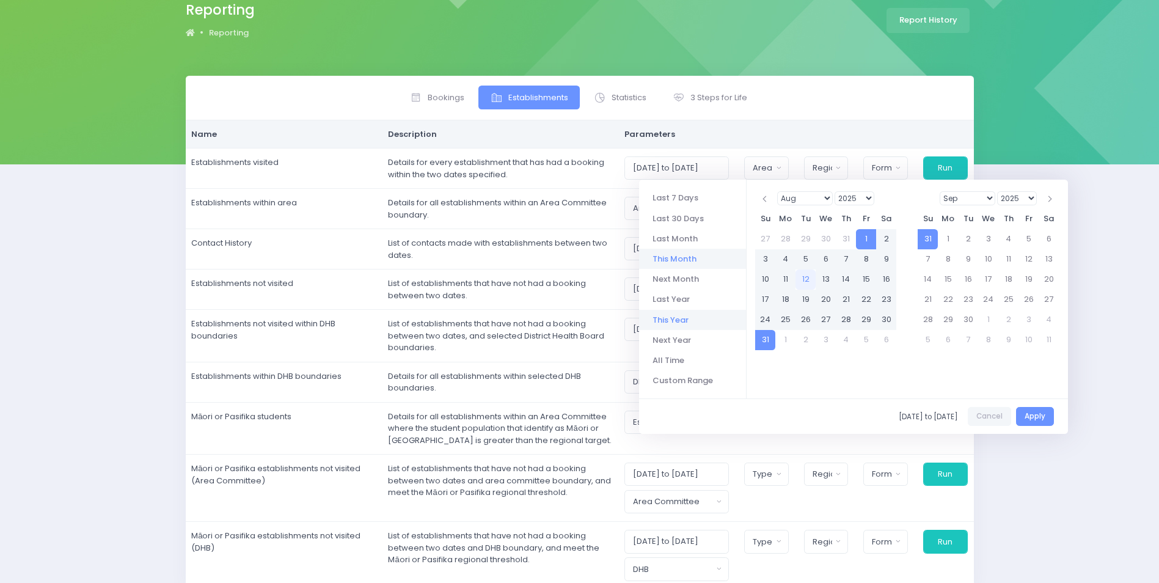
click at [683, 318] on li "This Year" at bounding box center [692, 320] width 107 height 20
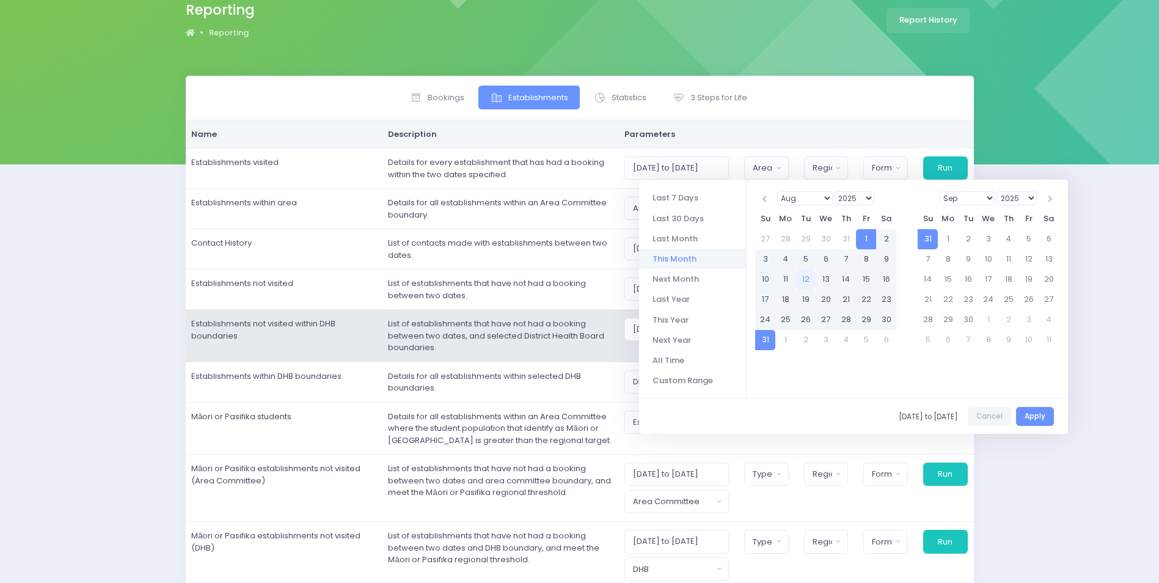
type input "01/01/2025 to 31/12/2025"
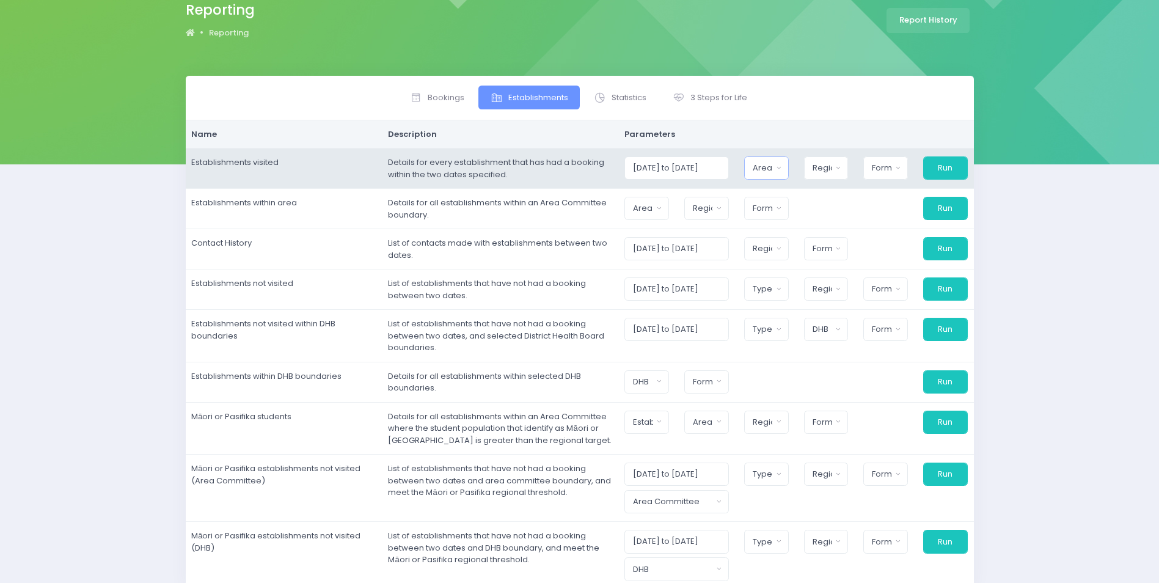
click at [768, 170] on div "Area Committee" at bounding box center [762, 168] width 20 height 12
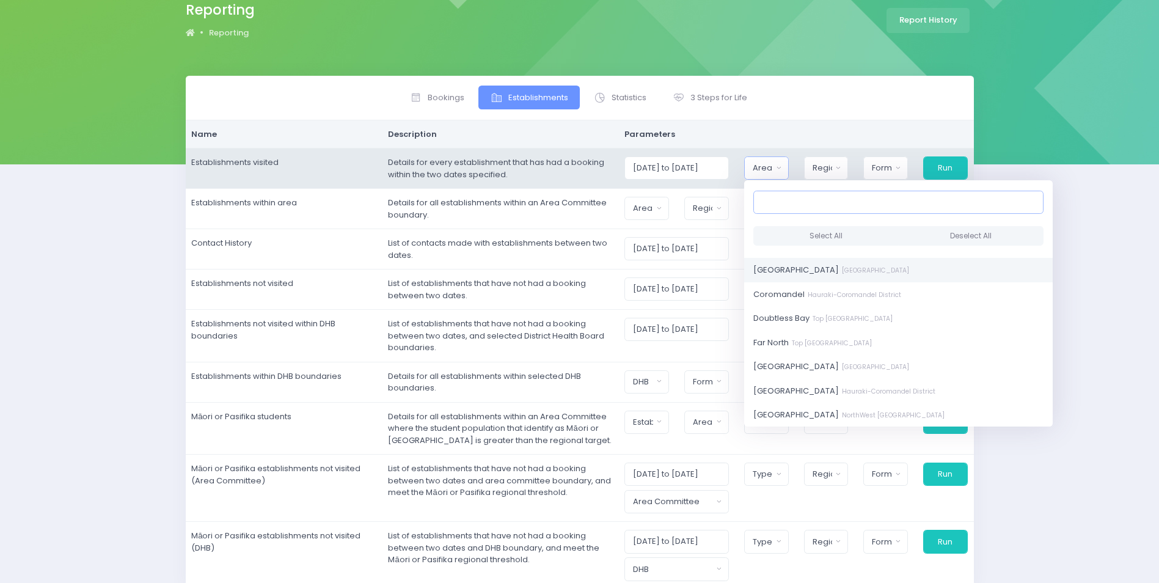
scroll to position [0, 0]
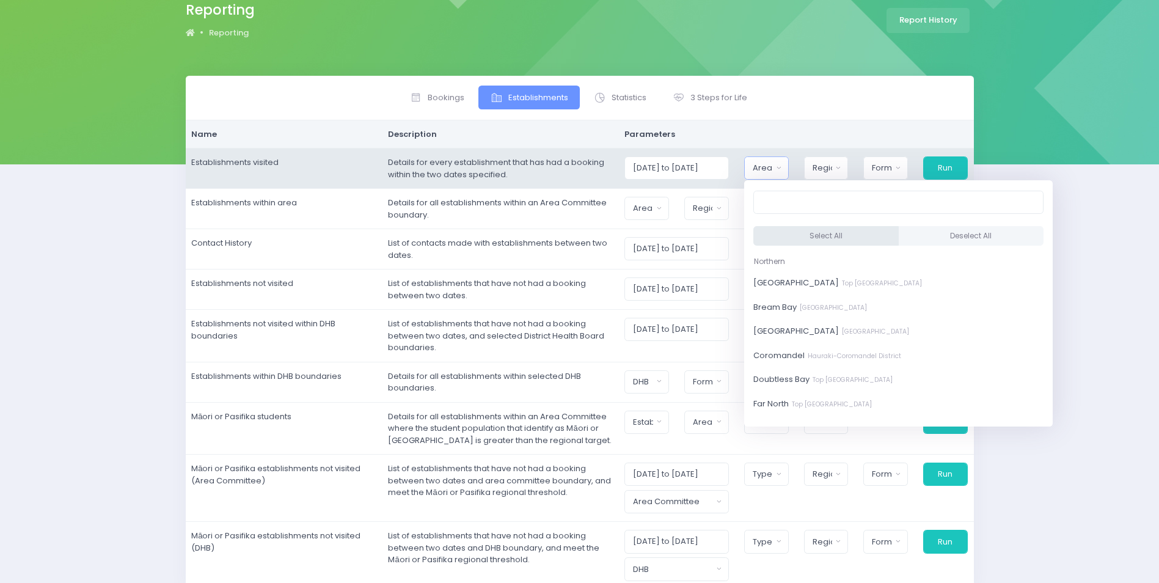
click at [796, 238] on button "Select All" at bounding box center [825, 236] width 145 height 20
select select "Bay of Islands"
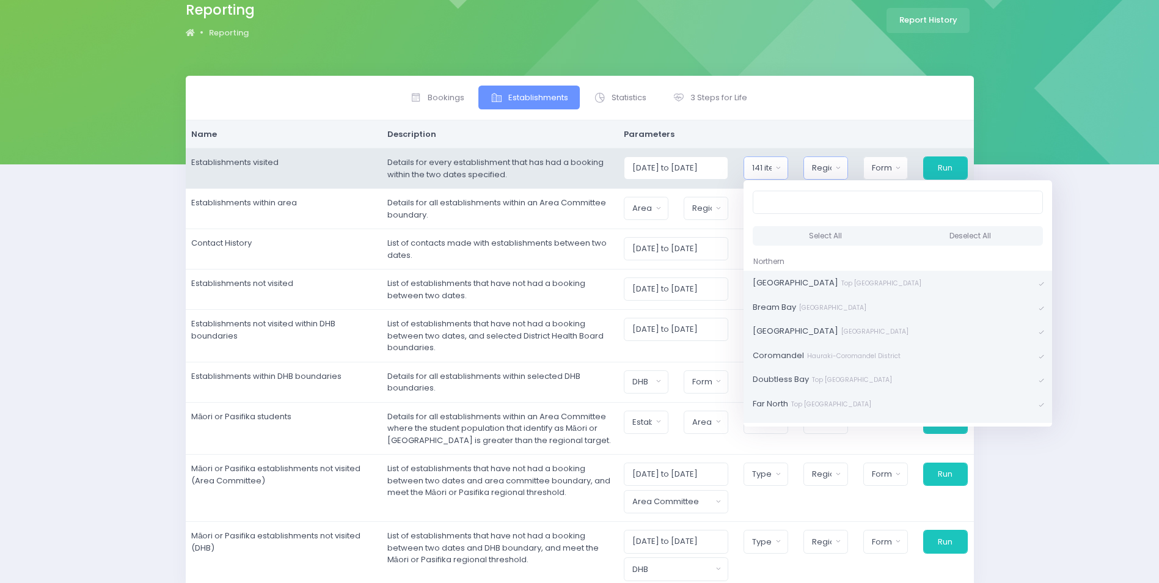
click at [825, 170] on div "Region" at bounding box center [822, 168] width 20 height 12
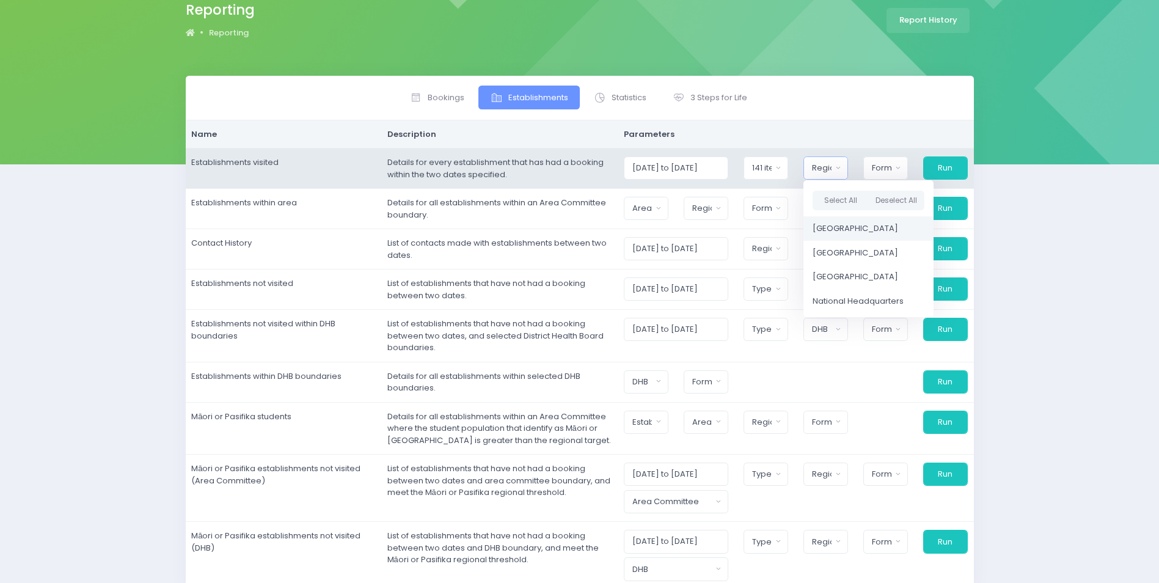
click at [839, 227] on span "Northern Region" at bounding box center [855, 228] width 86 height 12
select select "Northern"
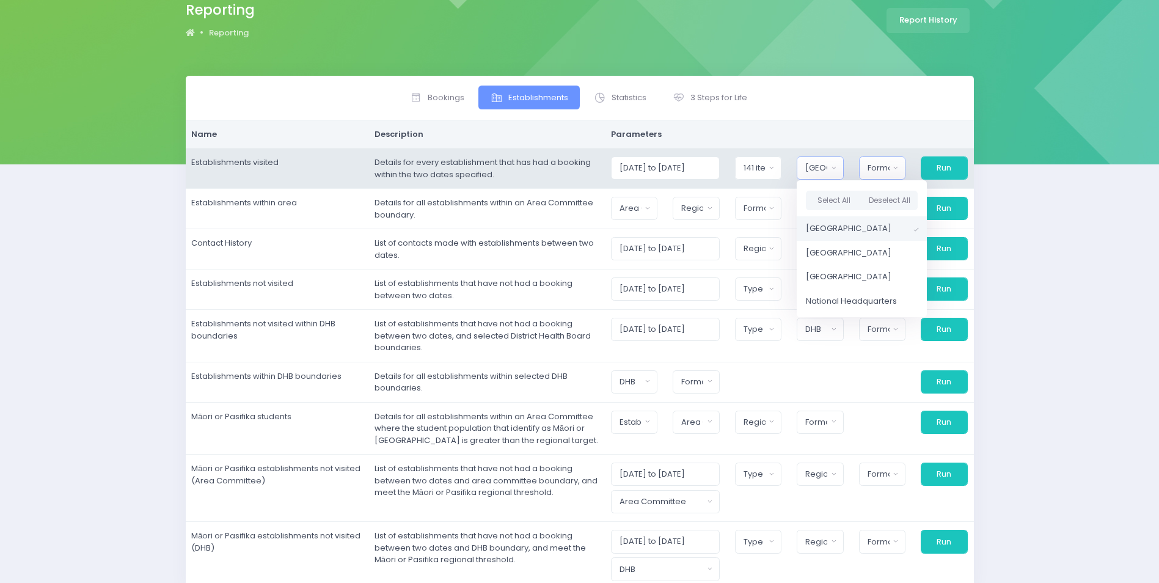
click at [883, 168] on div "Format" at bounding box center [878, 168] width 22 height 12
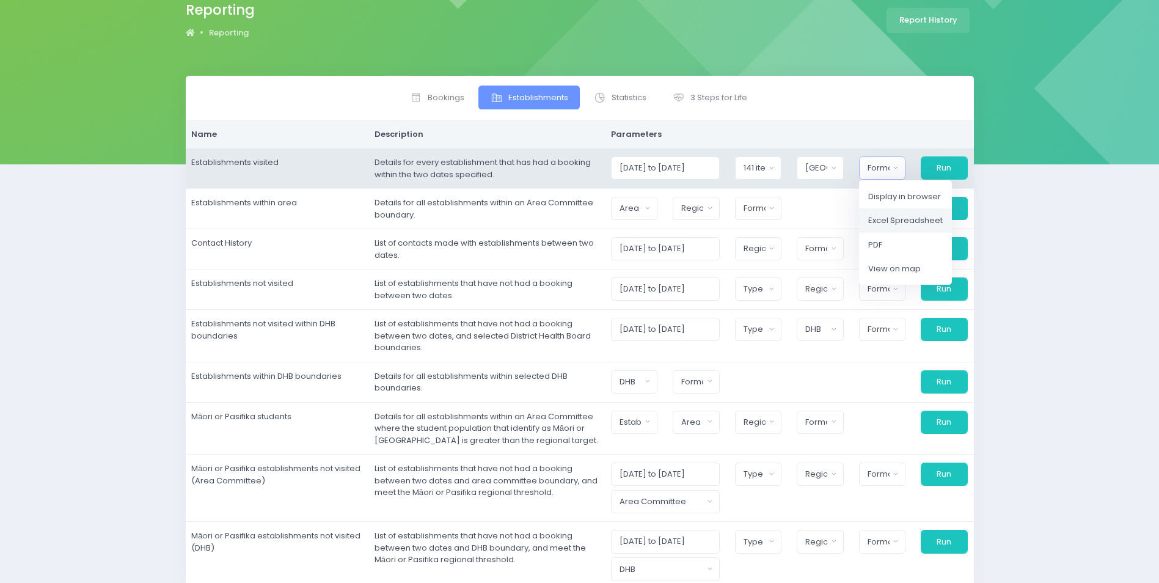
click at [889, 220] on span "Excel Spreadsheet" at bounding box center [905, 220] width 75 height 12
select select "excel"
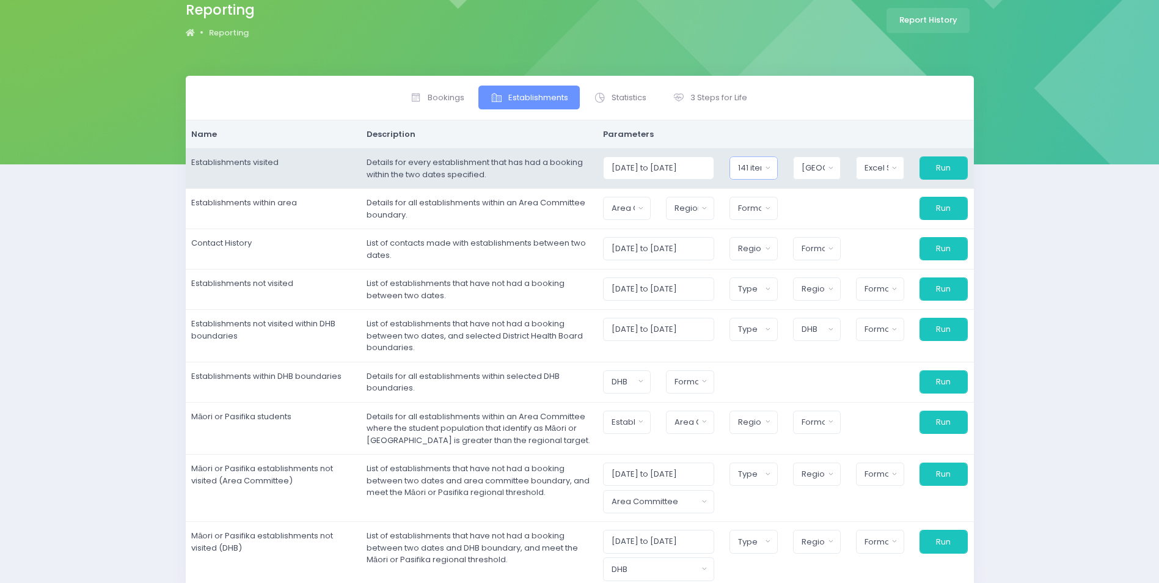
click at [760, 167] on div "141 items selected" at bounding box center [749, 168] width 23 height 12
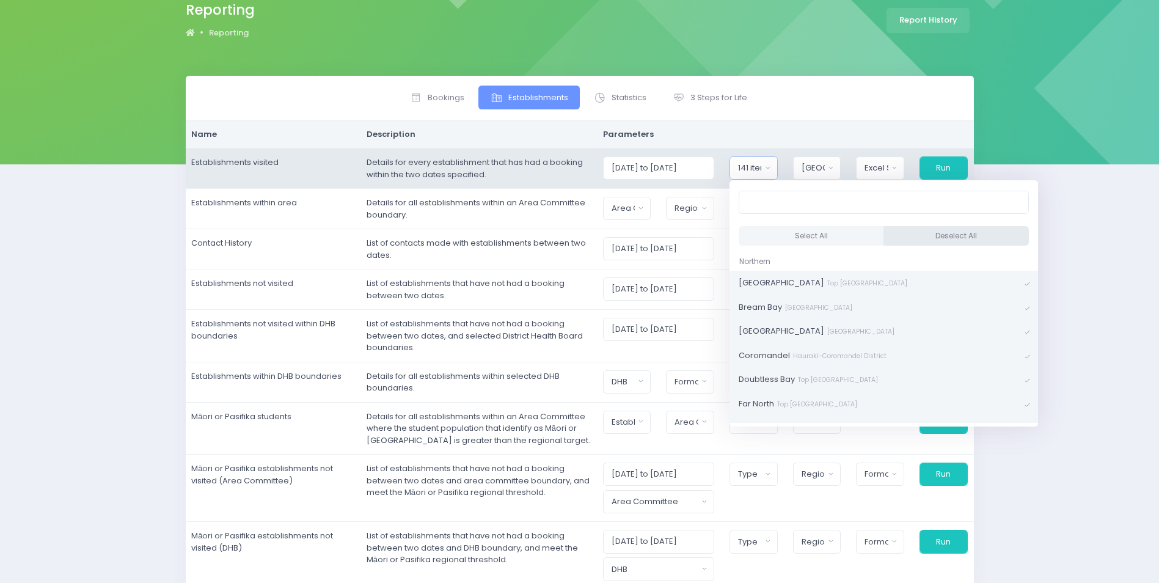
click at [911, 234] on button "Deselect All" at bounding box center [955, 236] width 145 height 20
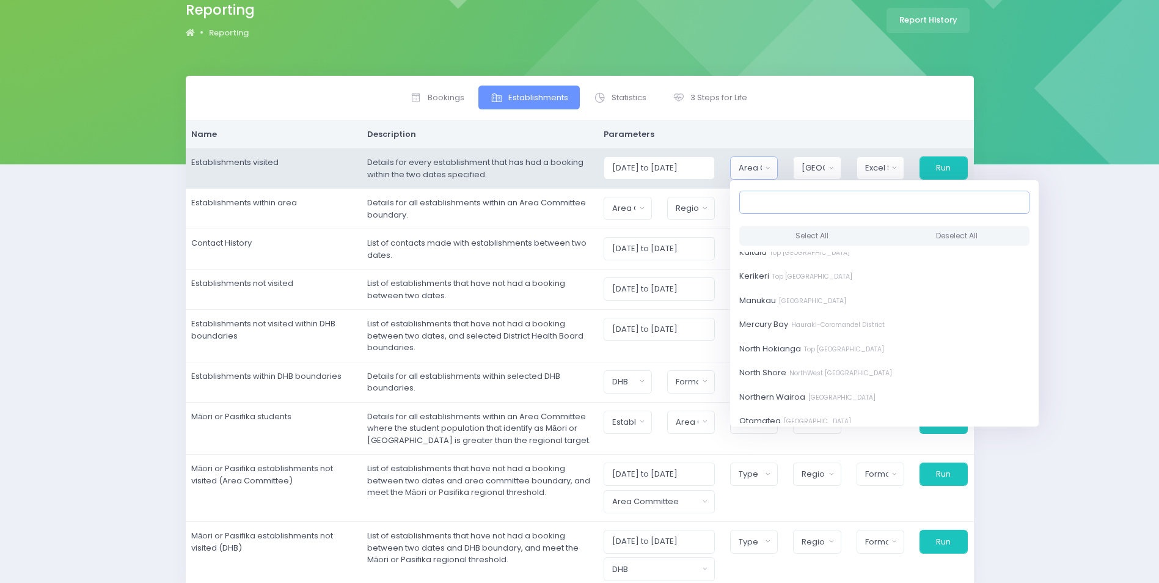
scroll to position [305, 0]
click at [788, 313] on span "Mercury Bay Hauraki-Coromandel District" at bounding box center [811, 315] width 145 height 12
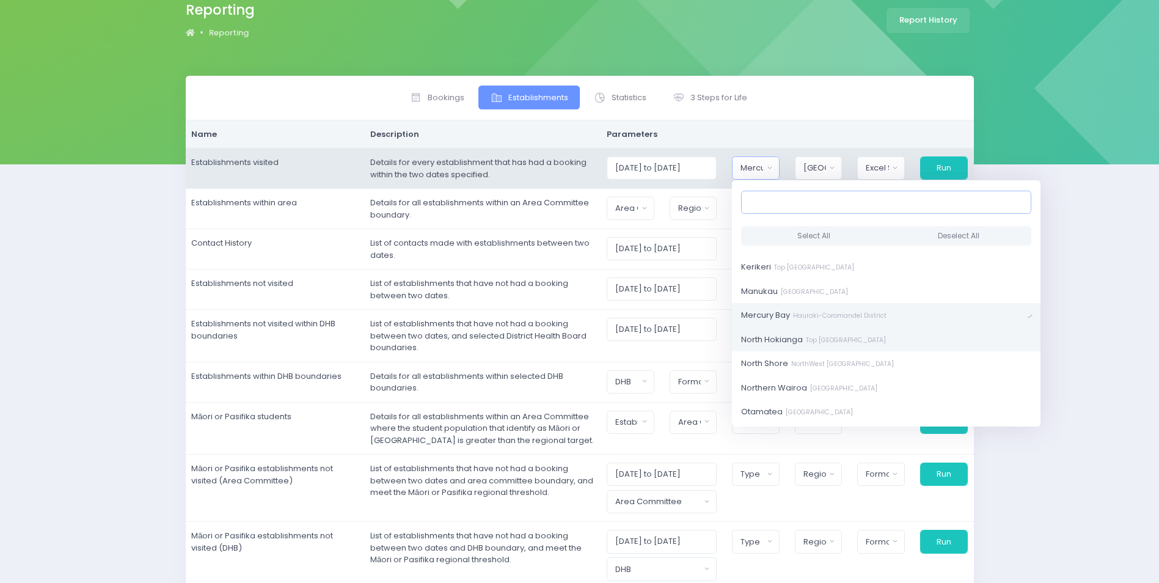
scroll to position [366, 0]
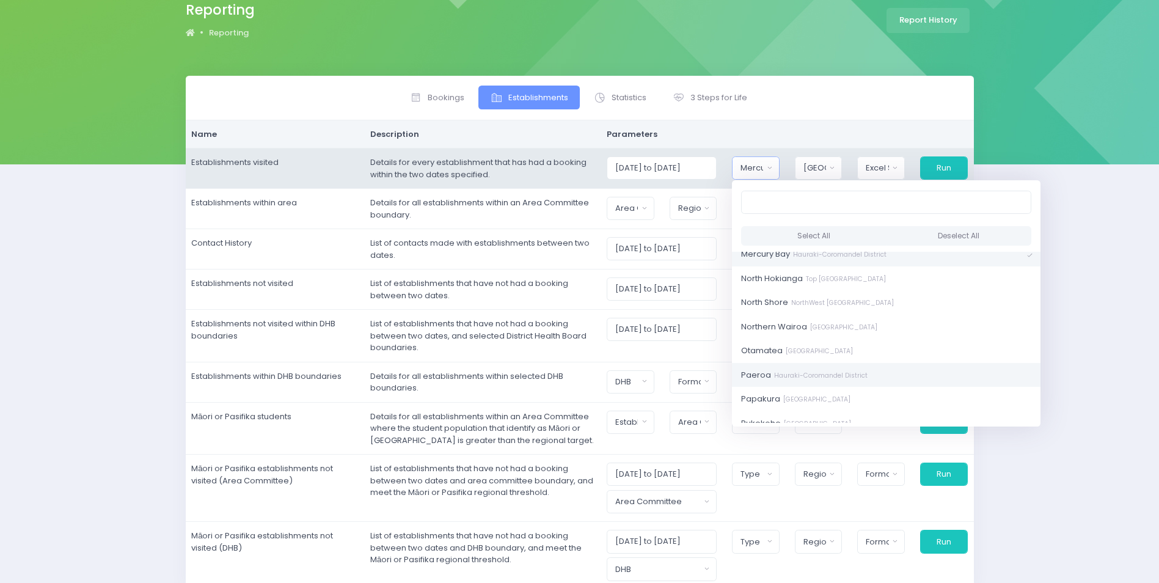
click at [812, 372] on small "Hauraki-Coromandel District" at bounding box center [819, 375] width 97 height 9
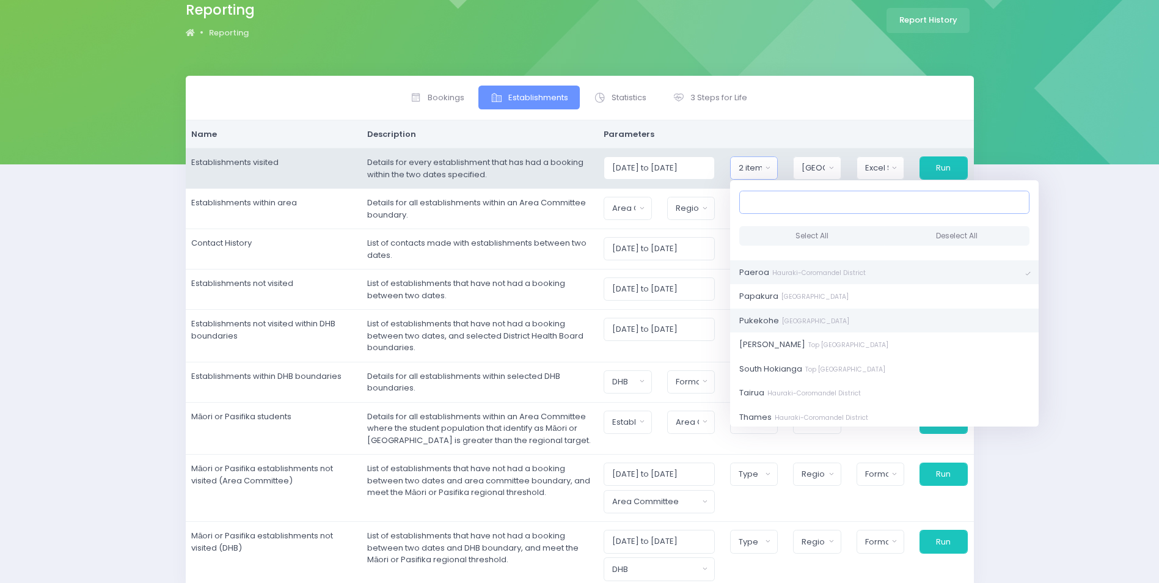
scroll to position [489, 0]
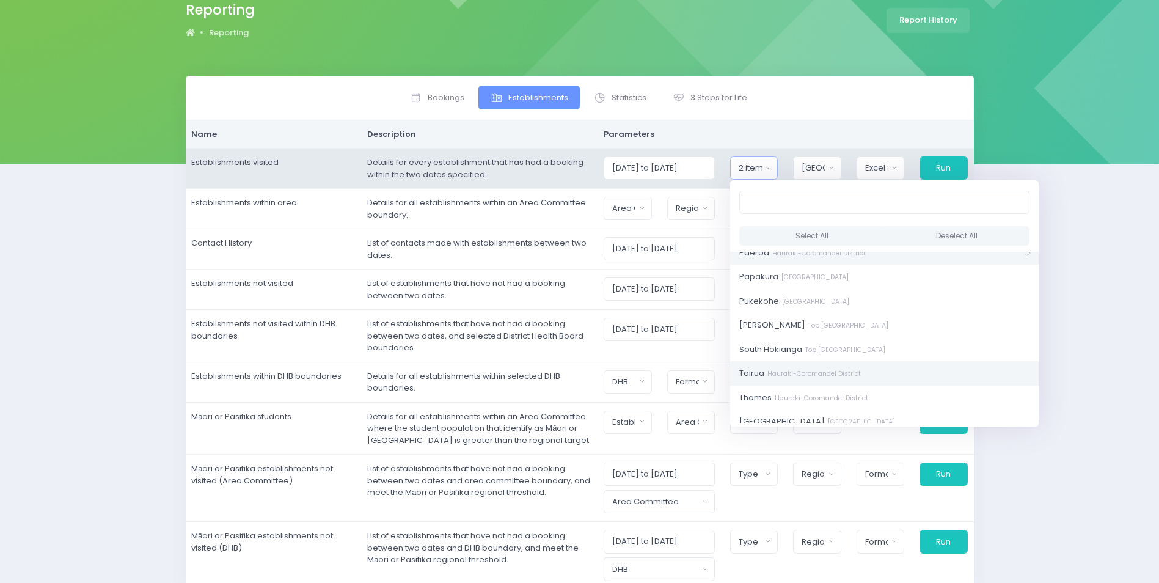
click at [827, 370] on small "Hauraki-Coromandel District" at bounding box center [812, 373] width 97 height 9
click at [823, 395] on small "Hauraki-Coromandel District" at bounding box center [819, 397] width 97 height 9
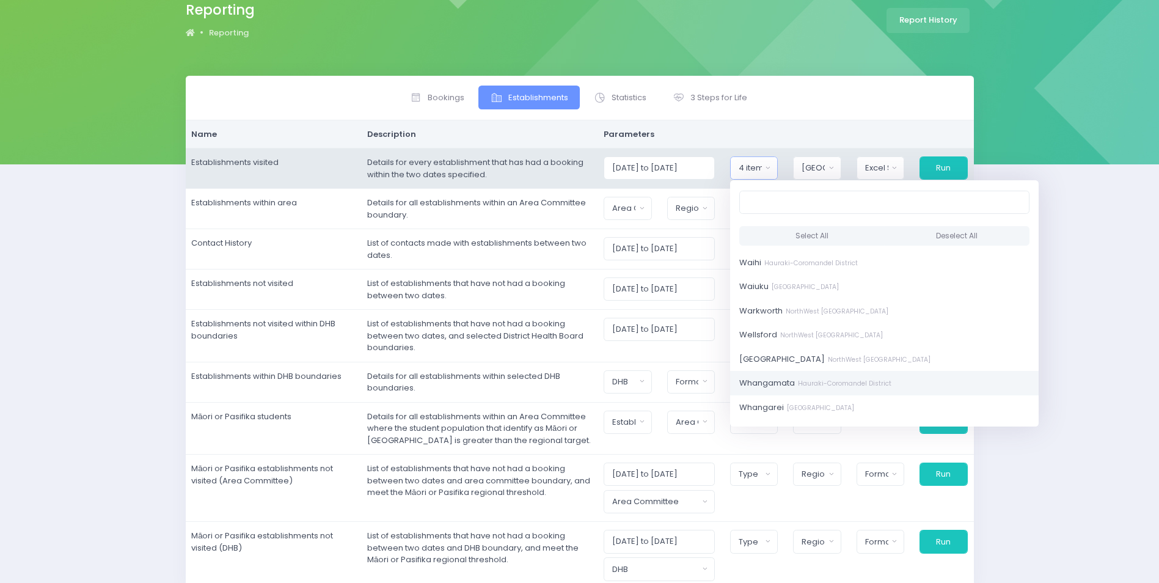
click at [859, 381] on small "Hauraki-Coromandel District" at bounding box center [843, 383] width 97 height 9
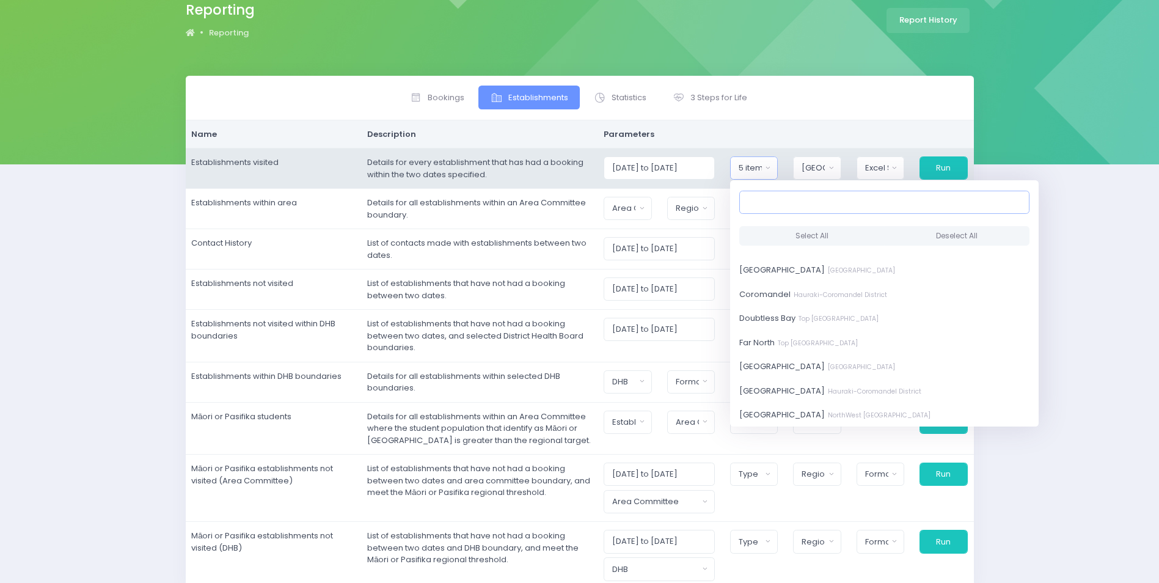
scroll to position [0, 0]
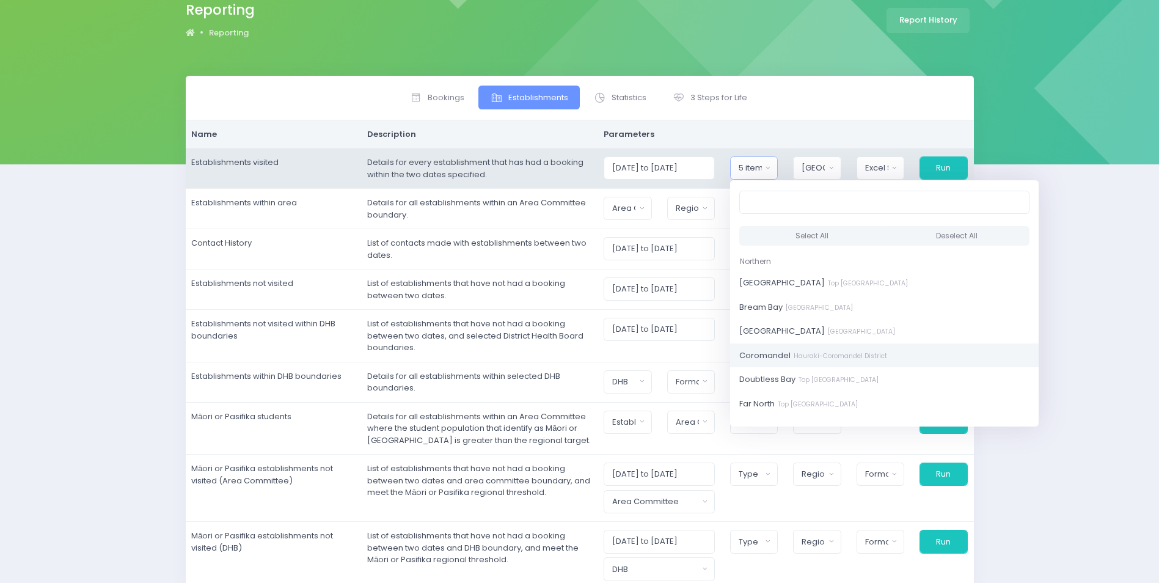
click at [785, 355] on span "Coromandel Hauraki-Coromandel District" at bounding box center [813, 355] width 148 height 12
select select "Coromandel"
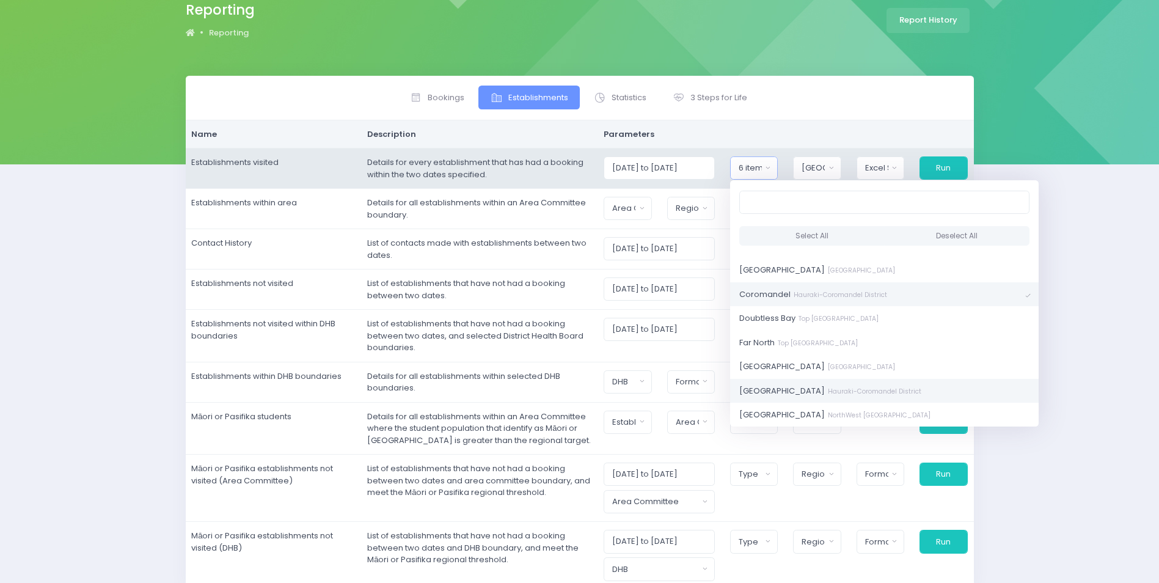
click at [792, 392] on span "Hauraki Plains Hauraki-Coromandel District" at bounding box center [830, 391] width 182 height 12
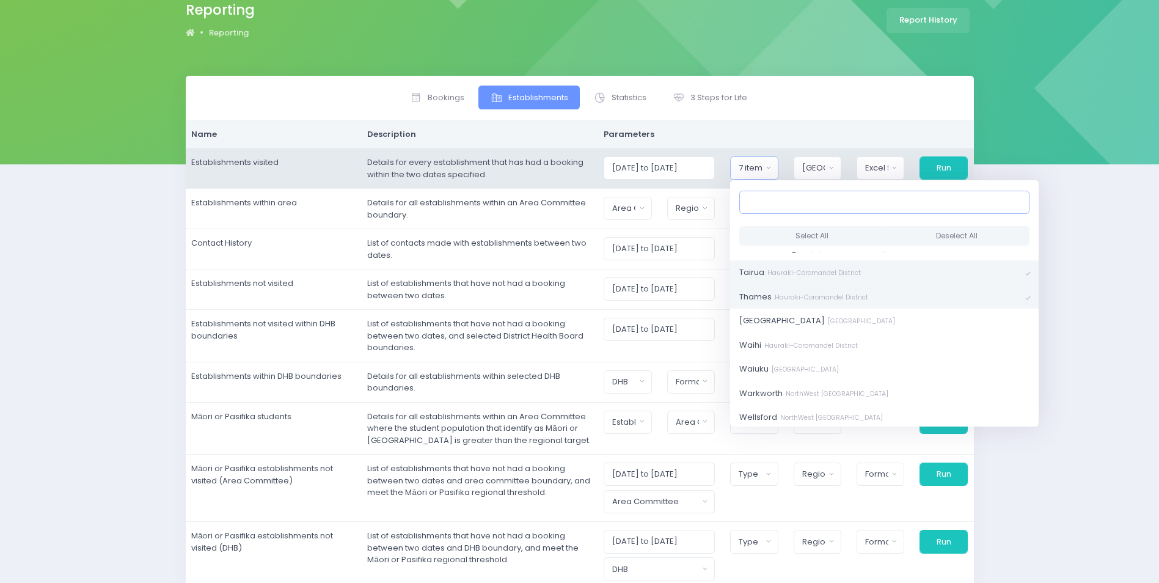
scroll to position [611, 0]
click at [806, 323] on small "Hauraki-Coromandel District" at bounding box center [809, 323] width 97 height 9
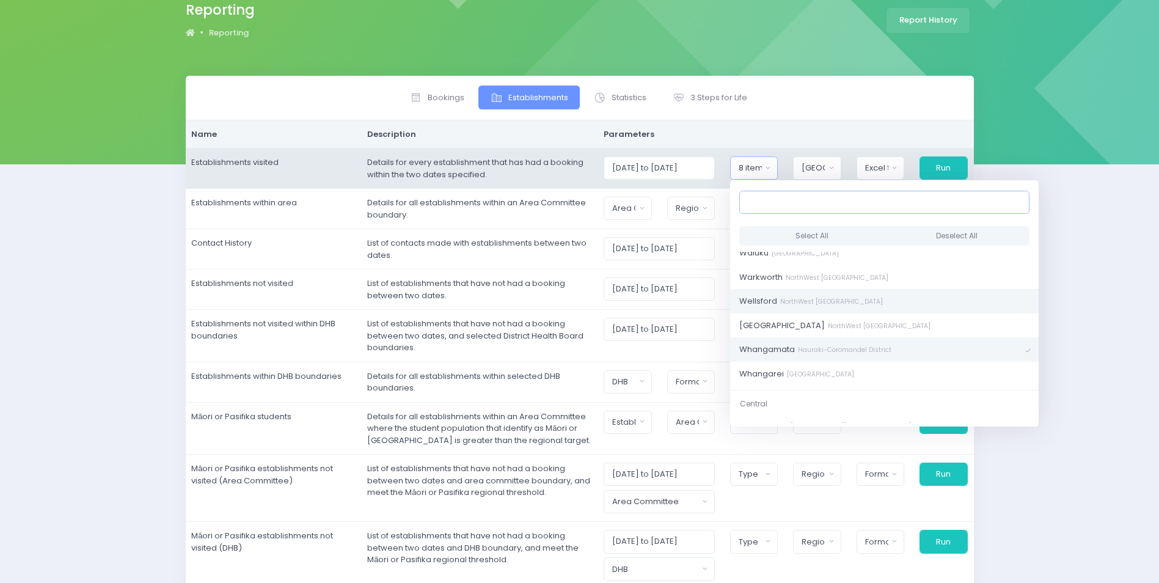
scroll to position [733, 0]
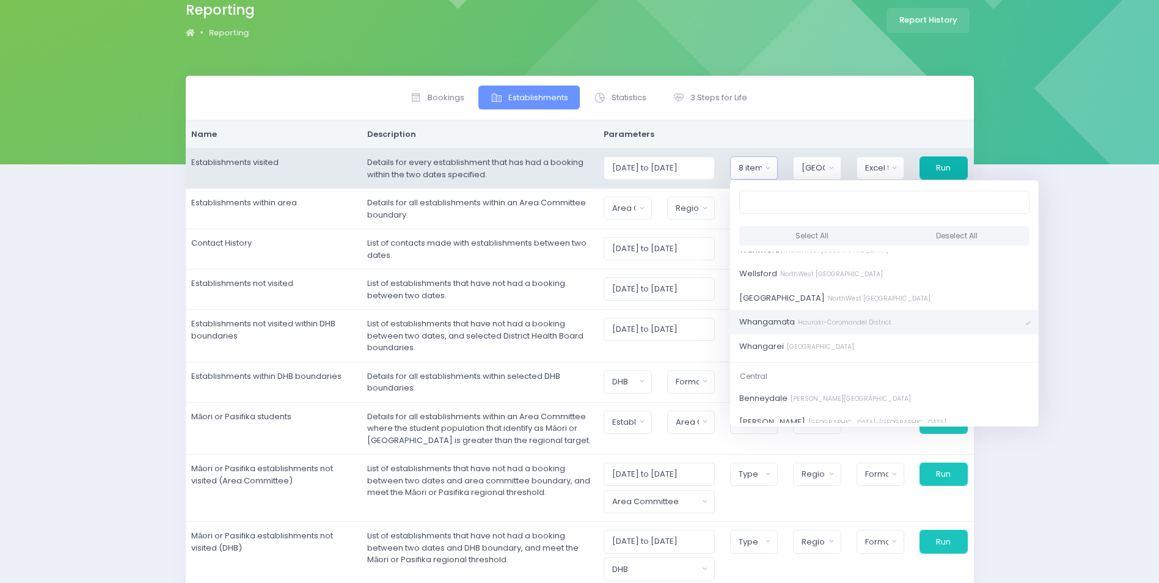
click at [949, 164] on button "Run" at bounding box center [943, 167] width 48 height 23
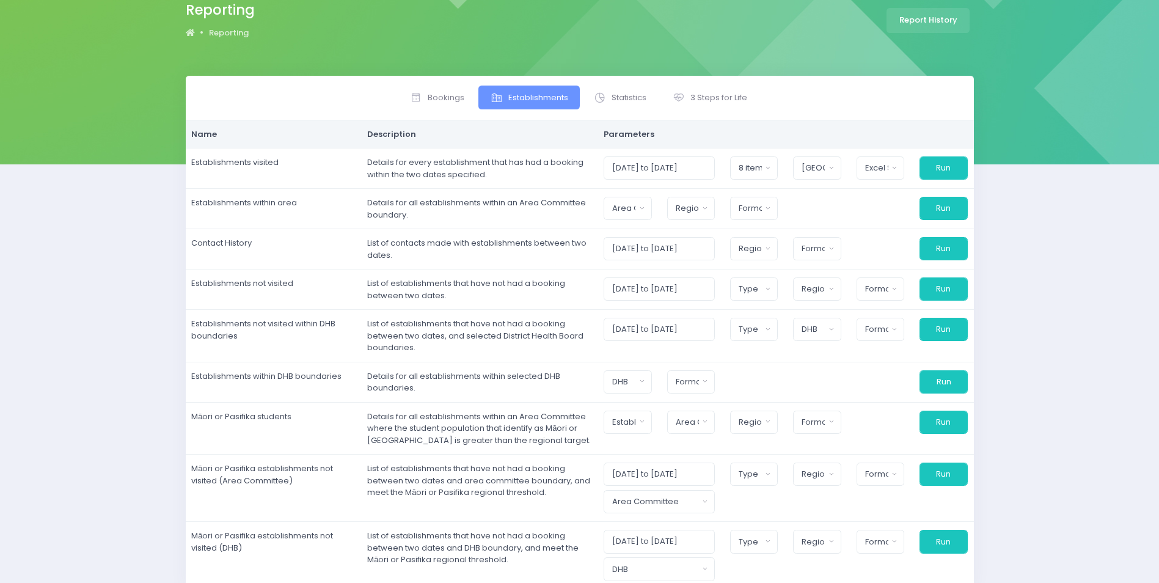
click at [1104, 33] on div "Reporting Reporting Report History" at bounding box center [579, 22] width 1159 height 107
click at [519, 100] on span "Establishments" at bounding box center [538, 98] width 60 height 12
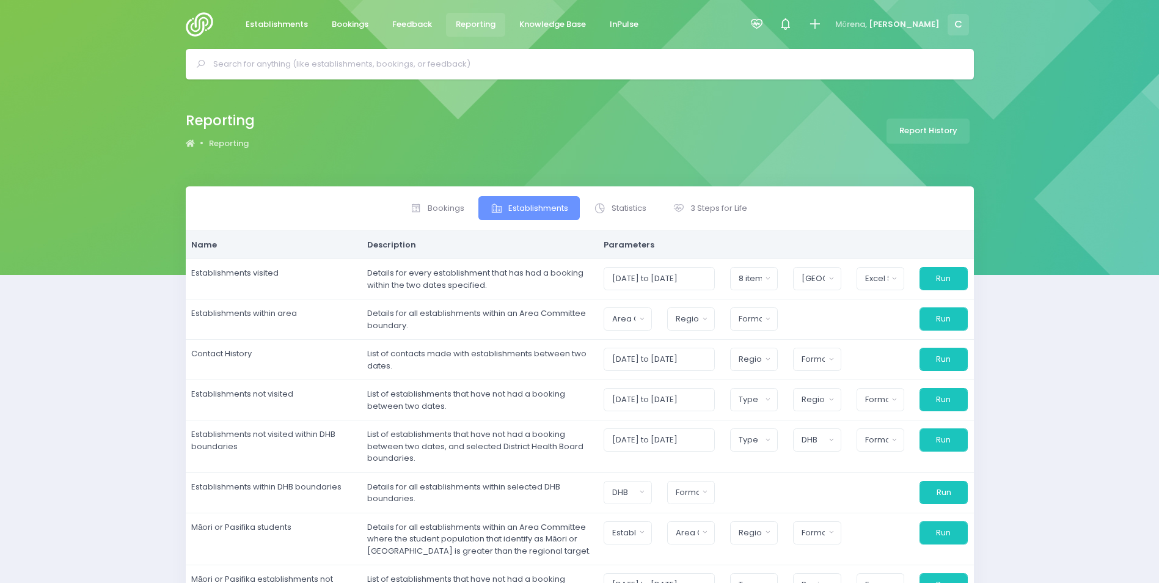
click at [265, 65] on input "text" at bounding box center [584, 64] width 743 height 18
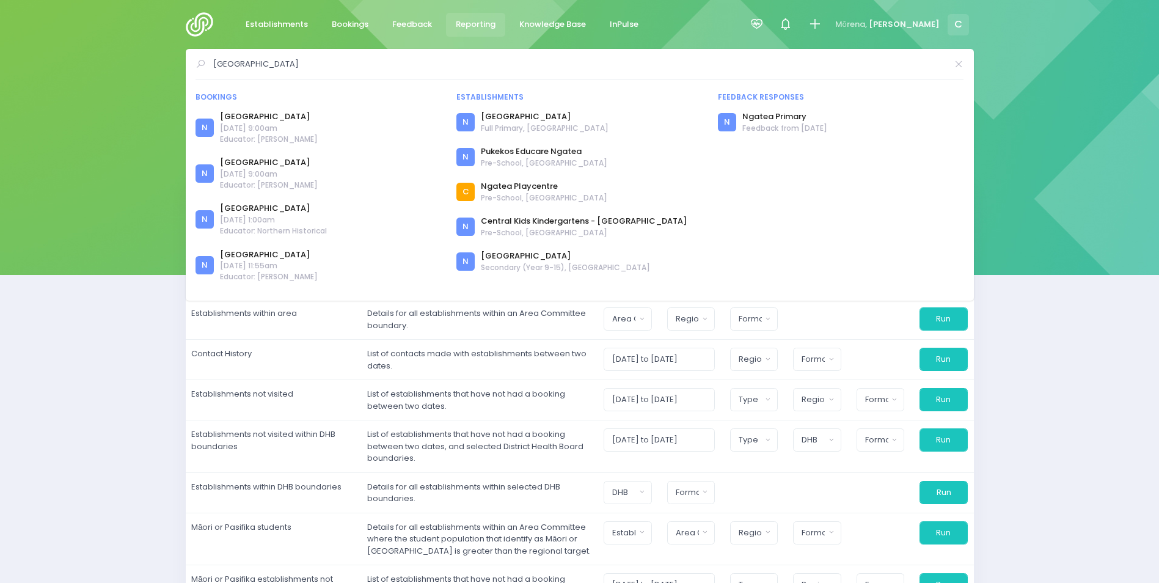
type input "Ngatea school"
click at [1047, 144] on div "Reporting Reporting Report History" at bounding box center [579, 132] width 1159 height 107
click at [288, 21] on span "Establishments" at bounding box center [277, 24] width 62 height 12
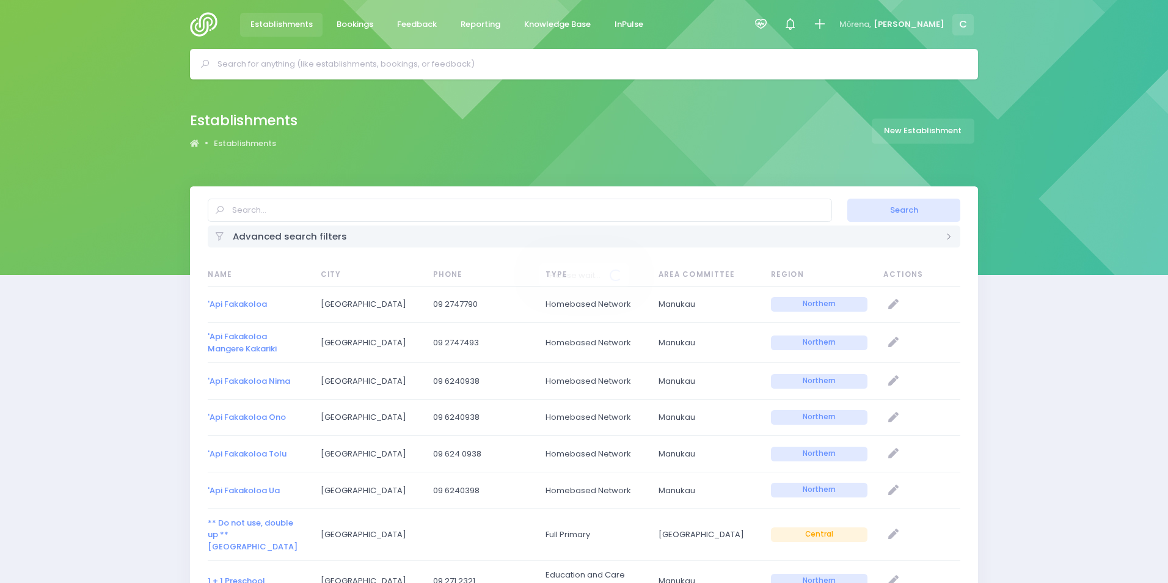
select select "20"
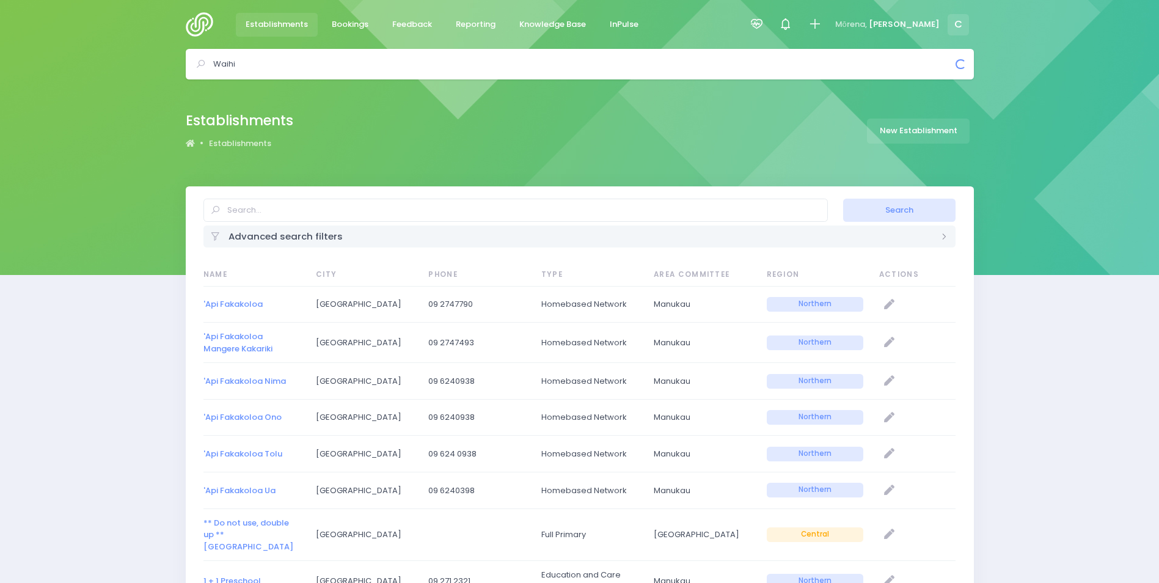
drag, startPoint x: 258, startPoint y: 66, endPoint x: 184, endPoint y: 67, distance: 73.9
click at [184, 67] on div "Waihi Bookings N" at bounding box center [579, 64] width 1159 height 31
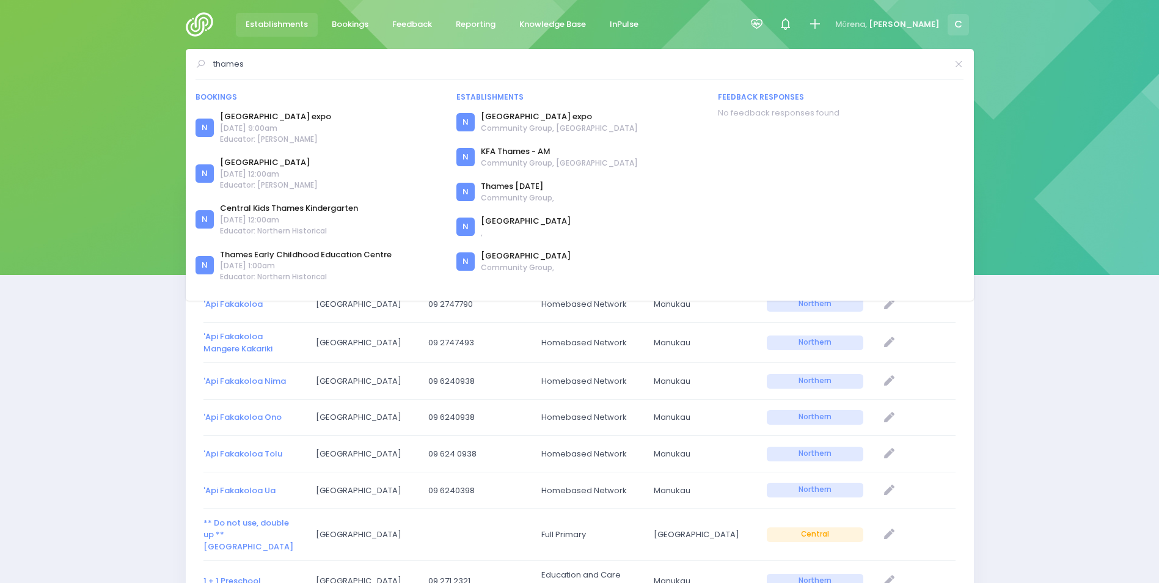
drag, startPoint x: 249, startPoint y: 66, endPoint x: 195, endPoint y: 67, distance: 53.8
click at [195, 67] on div "thames" at bounding box center [579, 64] width 768 height 18
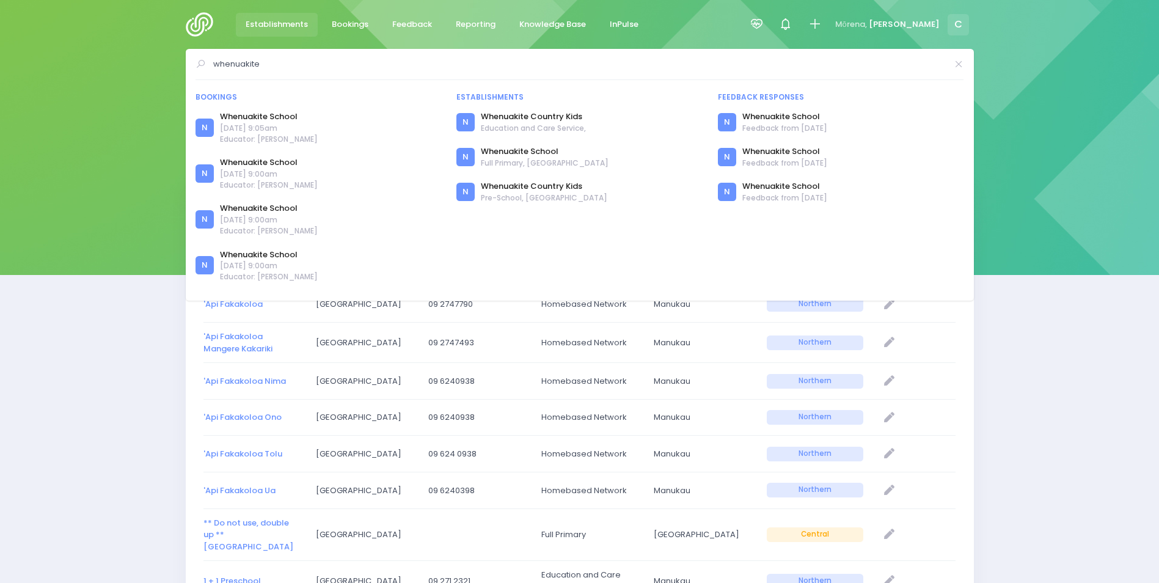
type input "whenuakite"
click at [268, 23] on span "Establishments" at bounding box center [277, 24] width 62 height 12
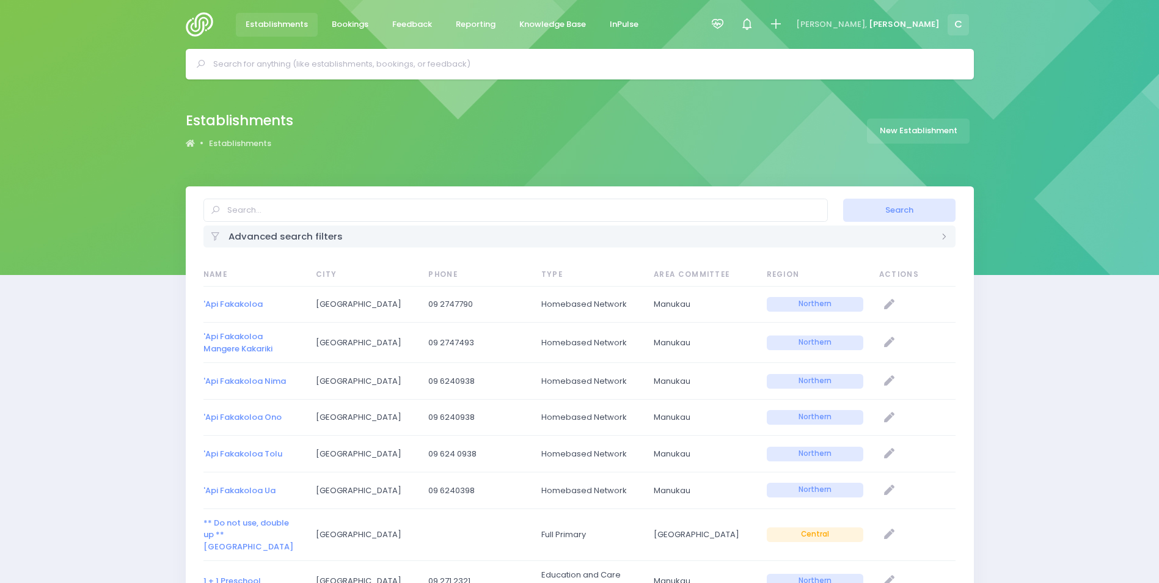
select select "20"
drag, startPoint x: 223, startPoint y: 63, endPoint x: 230, endPoint y: 64, distance: 6.8
click at [228, 64] on input "text" at bounding box center [584, 64] width 743 height 18
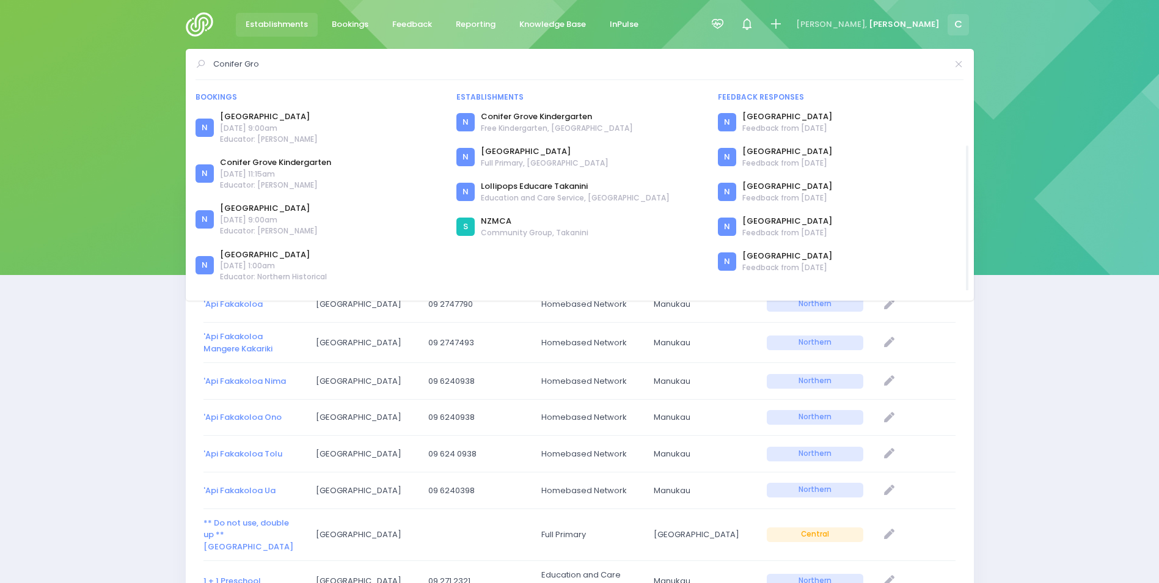
scroll to position [31, 0]
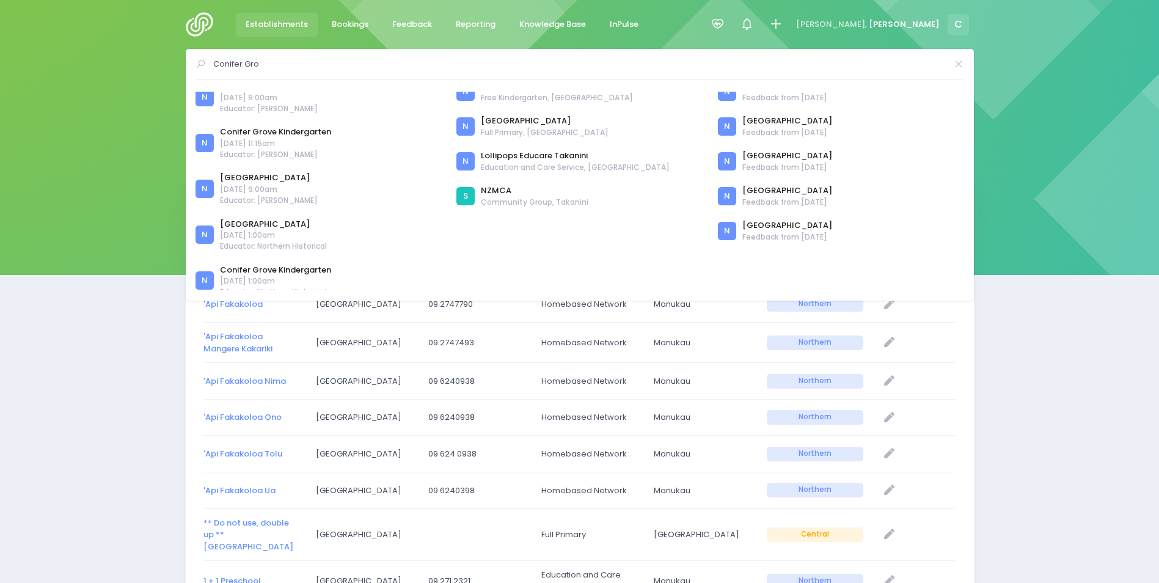
type input "Conifer Gro"
